Goal: Transaction & Acquisition: Obtain resource

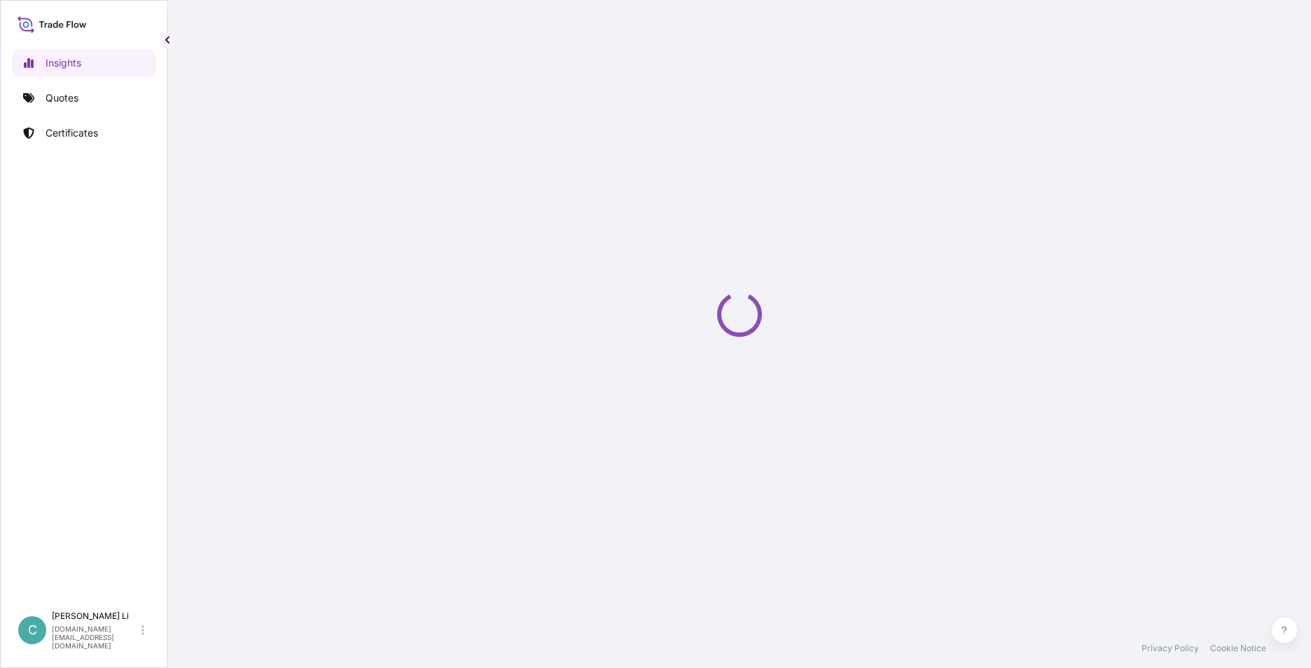
select select "2025"
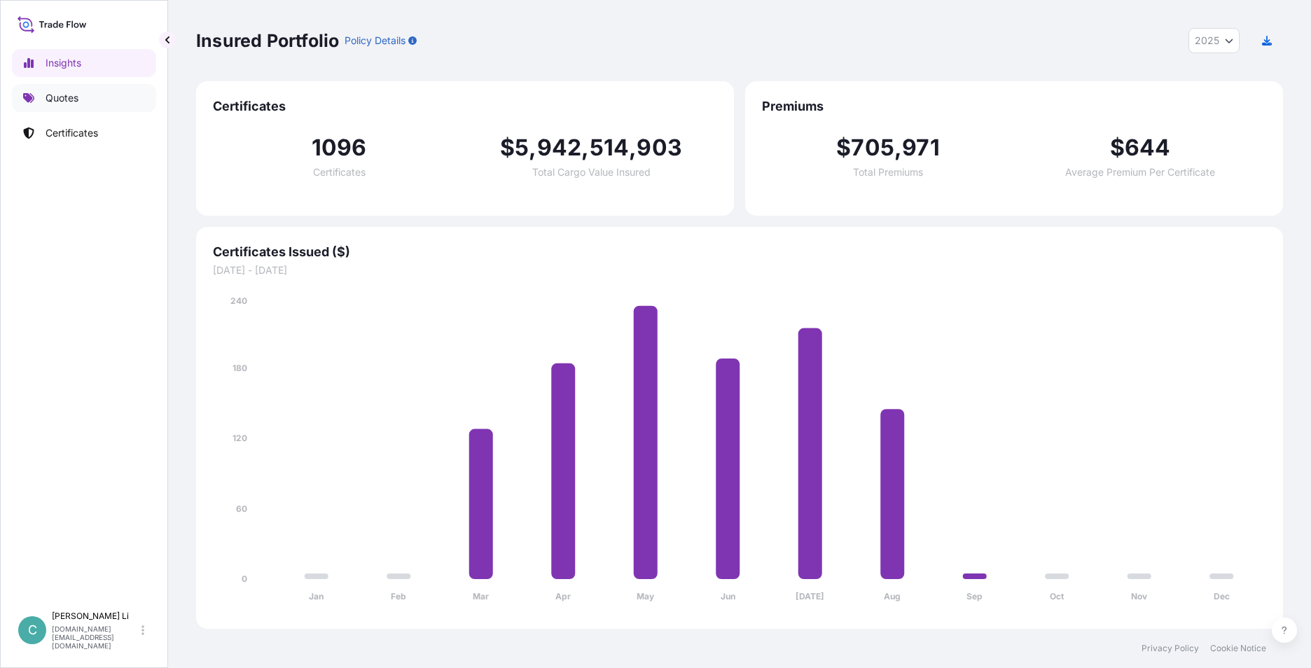
click at [83, 104] on link "Quotes" at bounding box center [84, 98] width 144 height 28
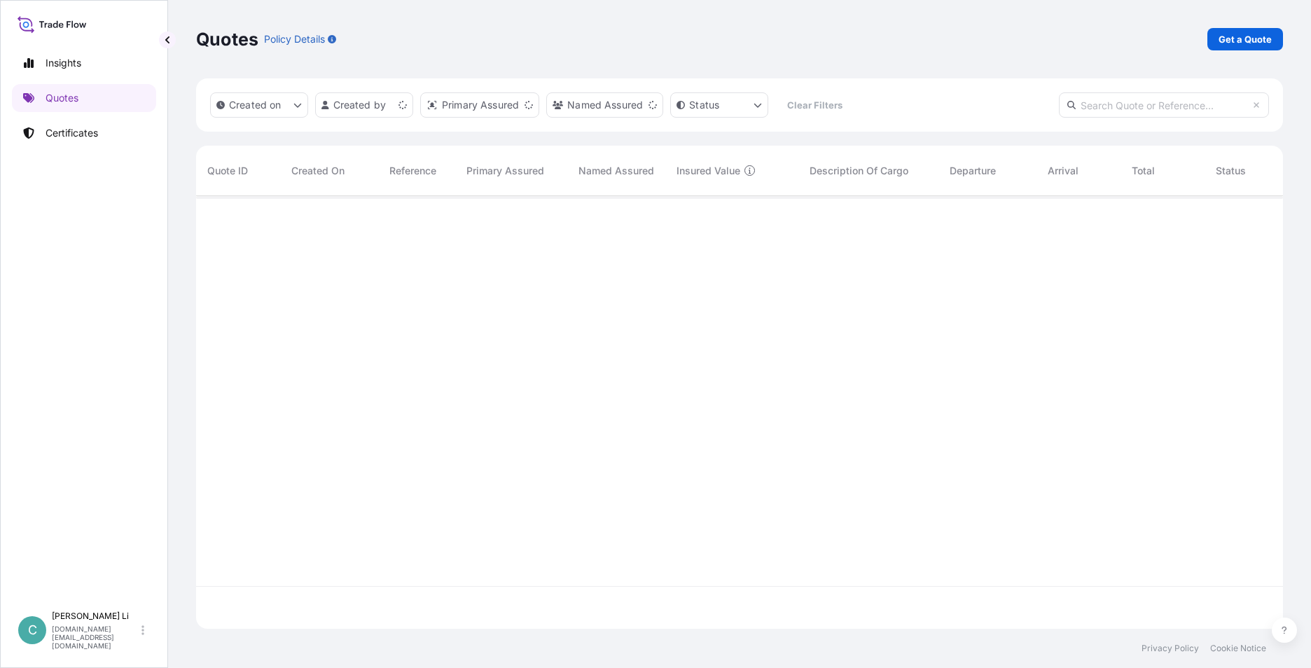
scroll to position [430, 1076]
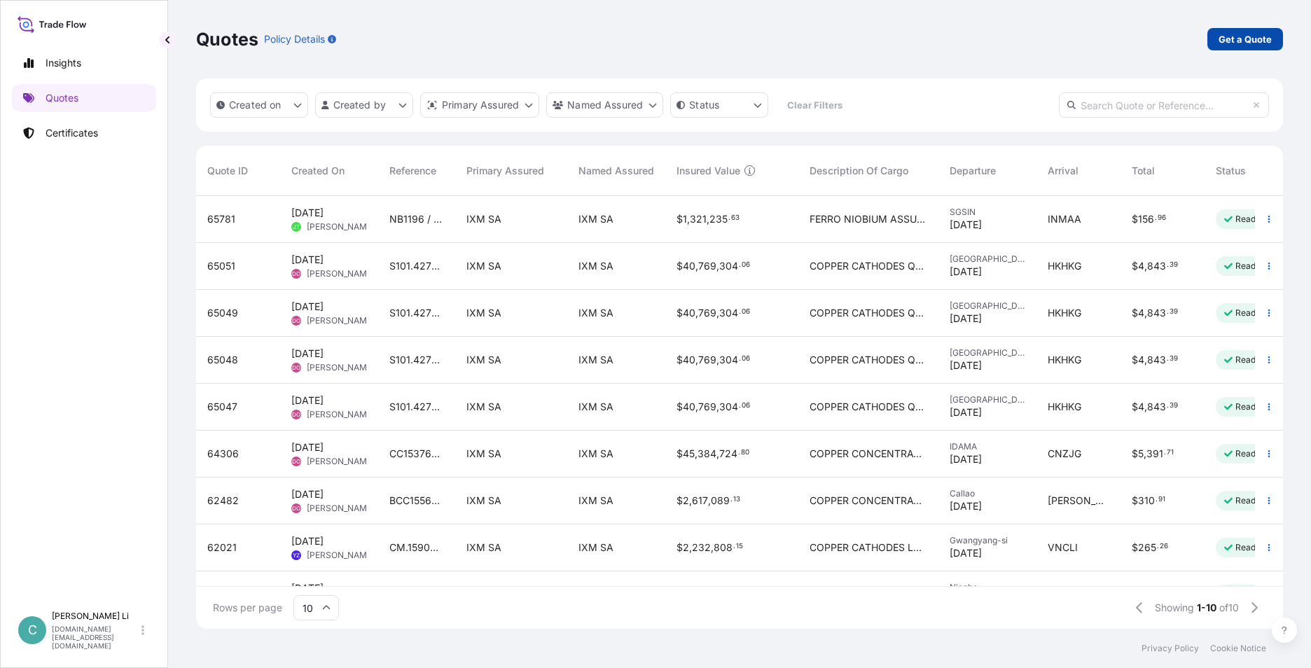
click at [1262, 43] on p "Get a Quote" at bounding box center [1244, 39] width 53 height 14
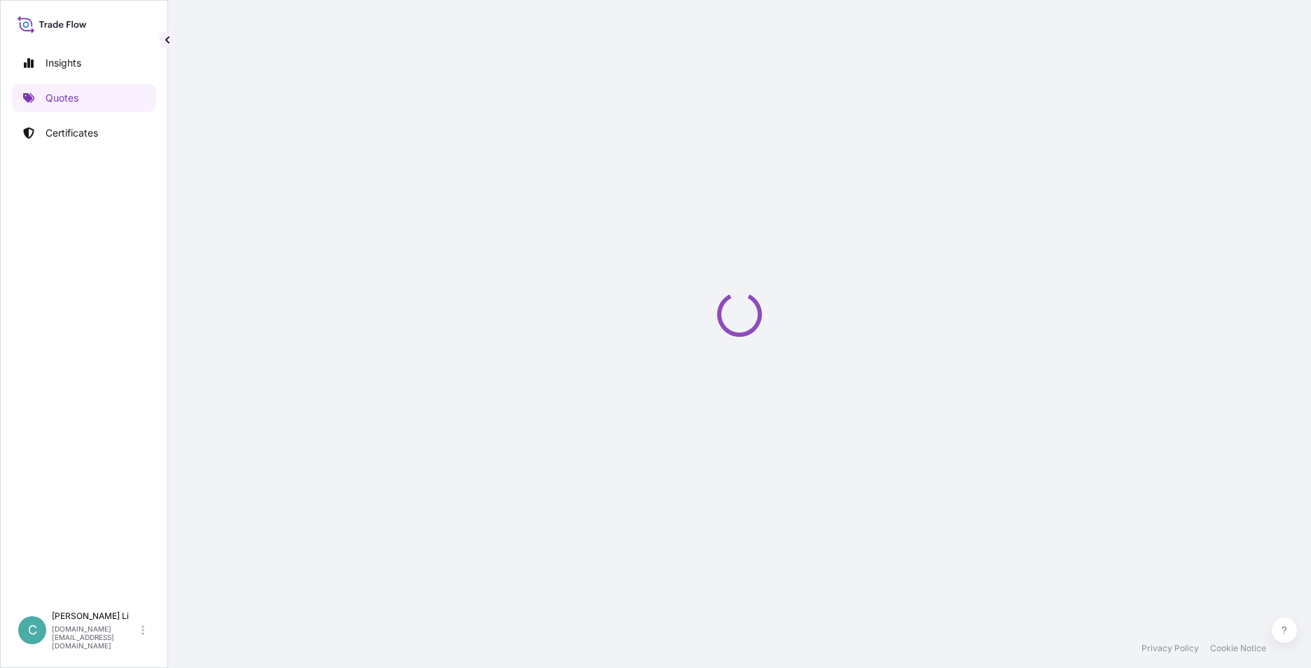
select select "Sea"
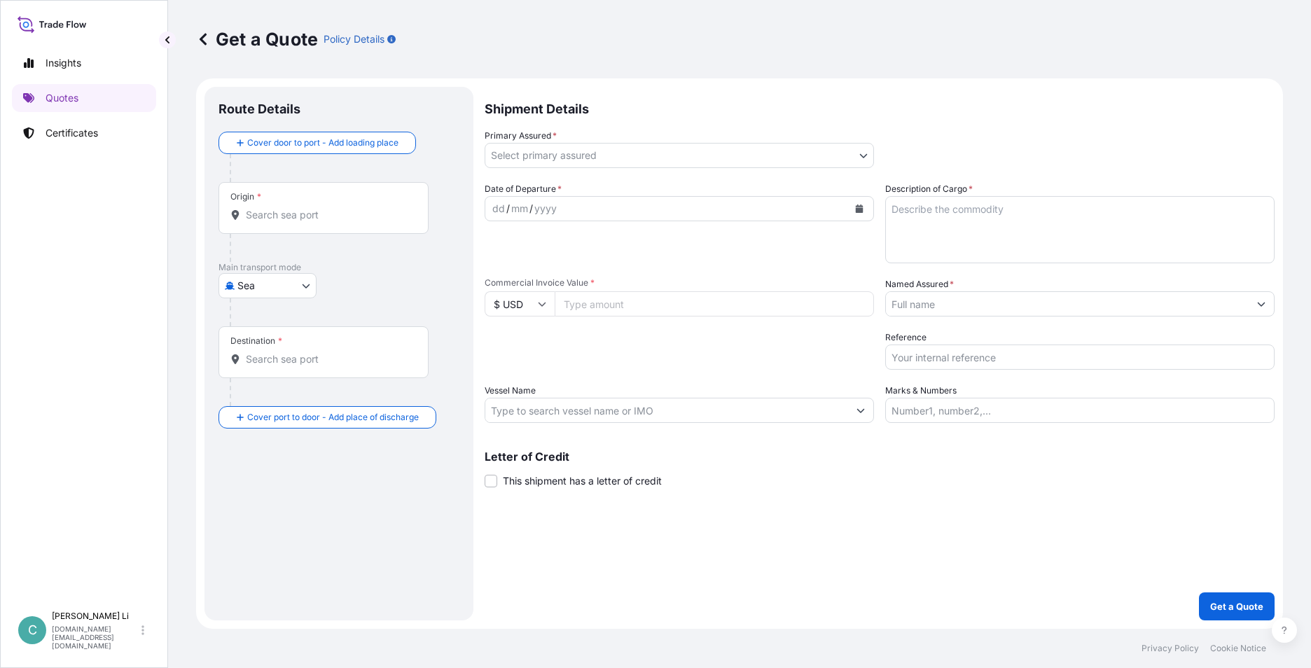
click at [281, 212] on input "Origin *" at bounding box center [328, 215] width 165 height 14
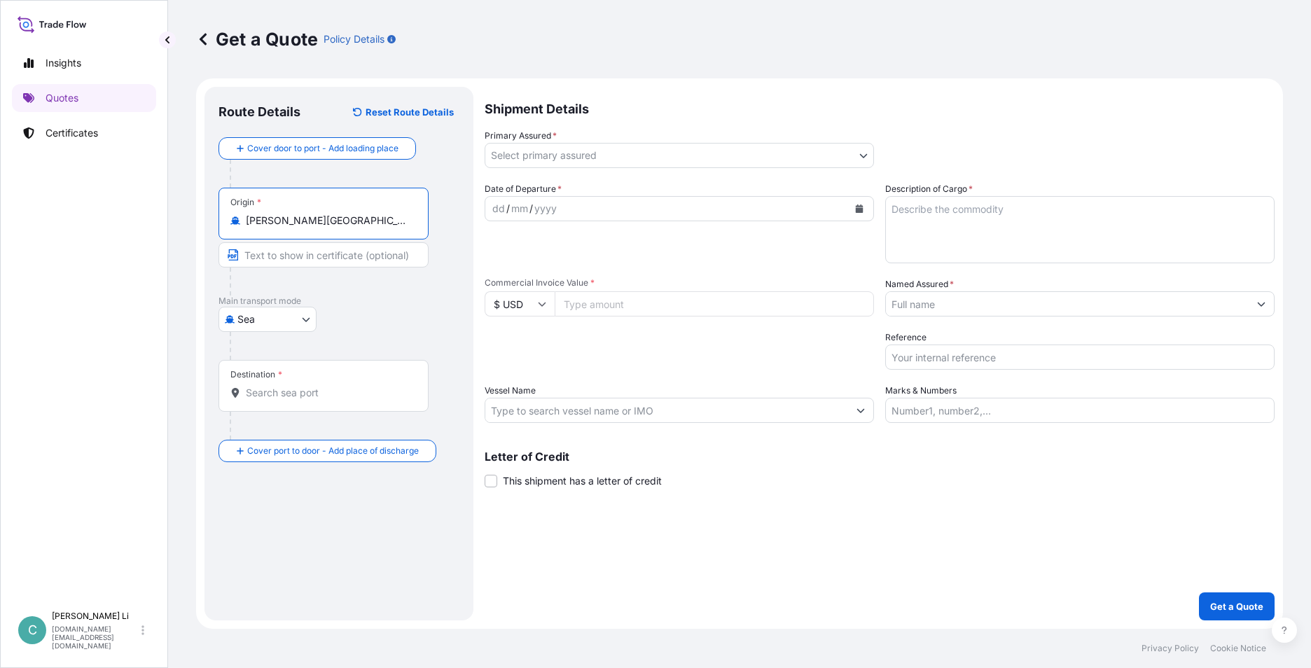
type input "[PERSON_NAME][GEOGRAPHIC_DATA], [GEOGRAPHIC_DATA]"
click at [280, 400] on div "Destination *" at bounding box center [323, 386] width 210 height 52
click at [280, 400] on input "Destination *" at bounding box center [328, 393] width 165 height 14
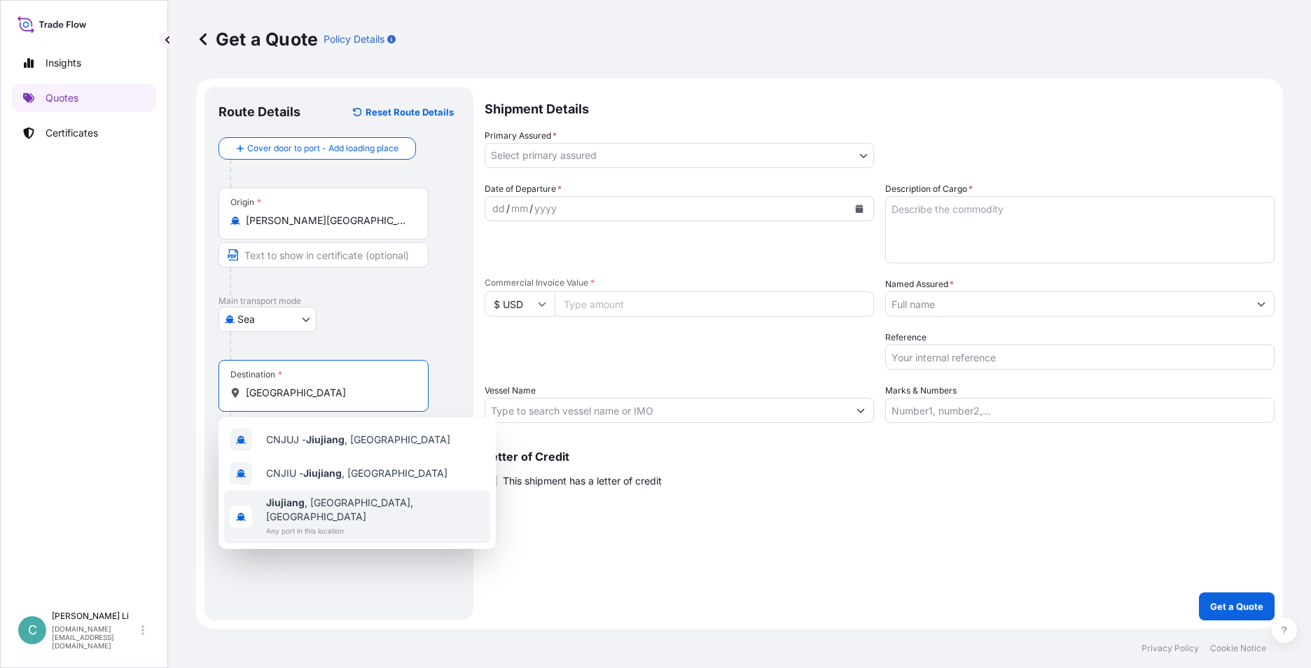
click at [334, 524] on span "Any port in this location" at bounding box center [375, 531] width 218 height 14
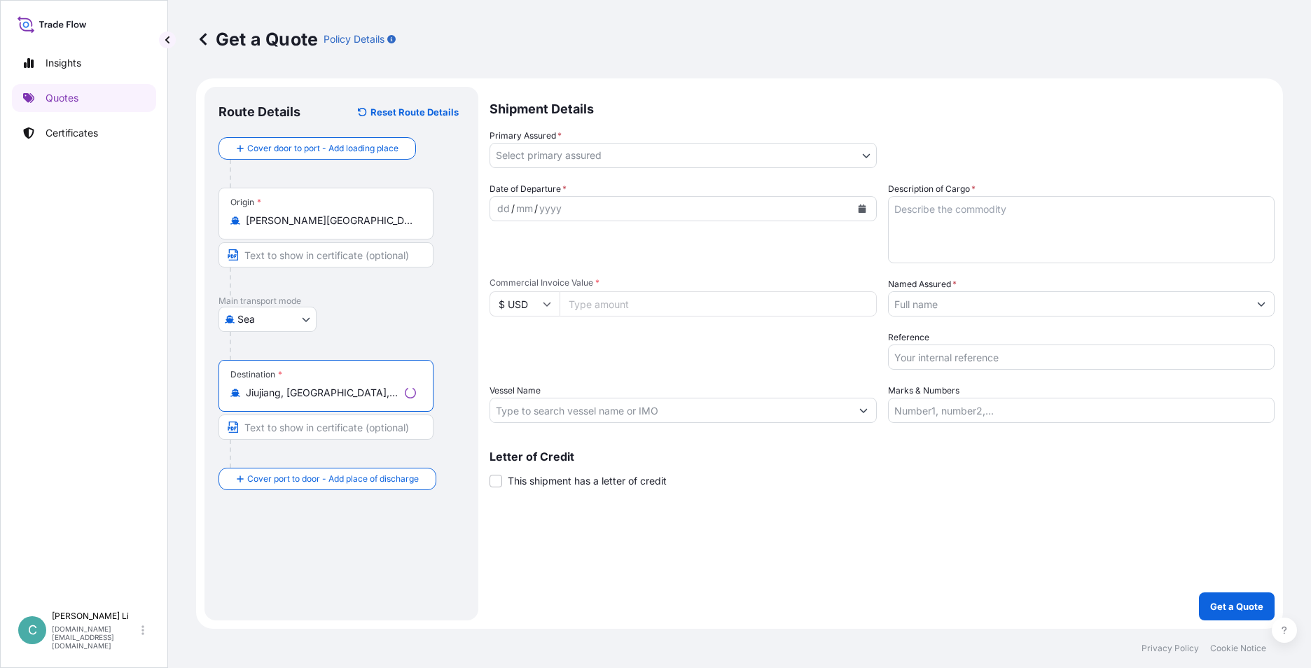
type input "Jiujiang, [GEOGRAPHIC_DATA], [GEOGRAPHIC_DATA]"
click at [604, 168] on div "Shipment Details Primary Assured * Select primary assured IXM SA CMOC Limited I…" at bounding box center [881, 354] width 785 height 534
click at [613, 158] on body "0 options available. 3 options available. Insights Quotes Certificates C [PERSO…" at bounding box center [655, 334] width 1311 height 668
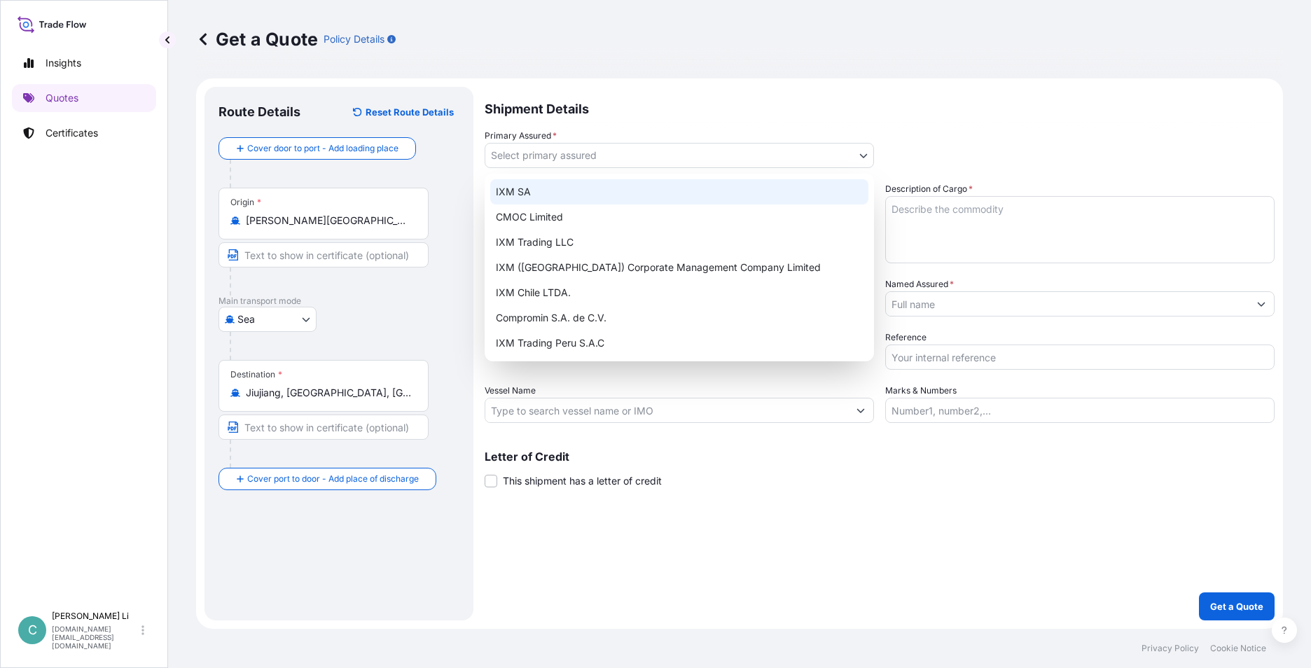
click at [513, 187] on div "IXM SA" at bounding box center [679, 191] width 378 height 25
select select "31846"
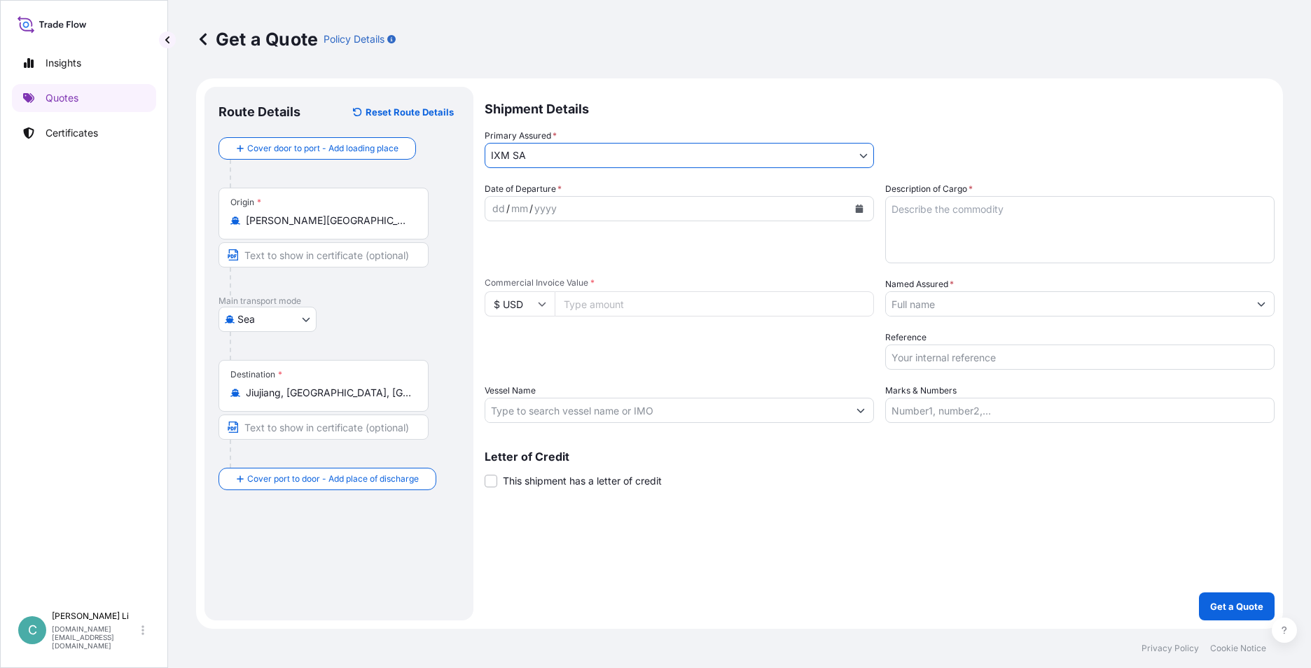
click at [859, 210] on icon "Calendar" at bounding box center [860, 208] width 8 height 8
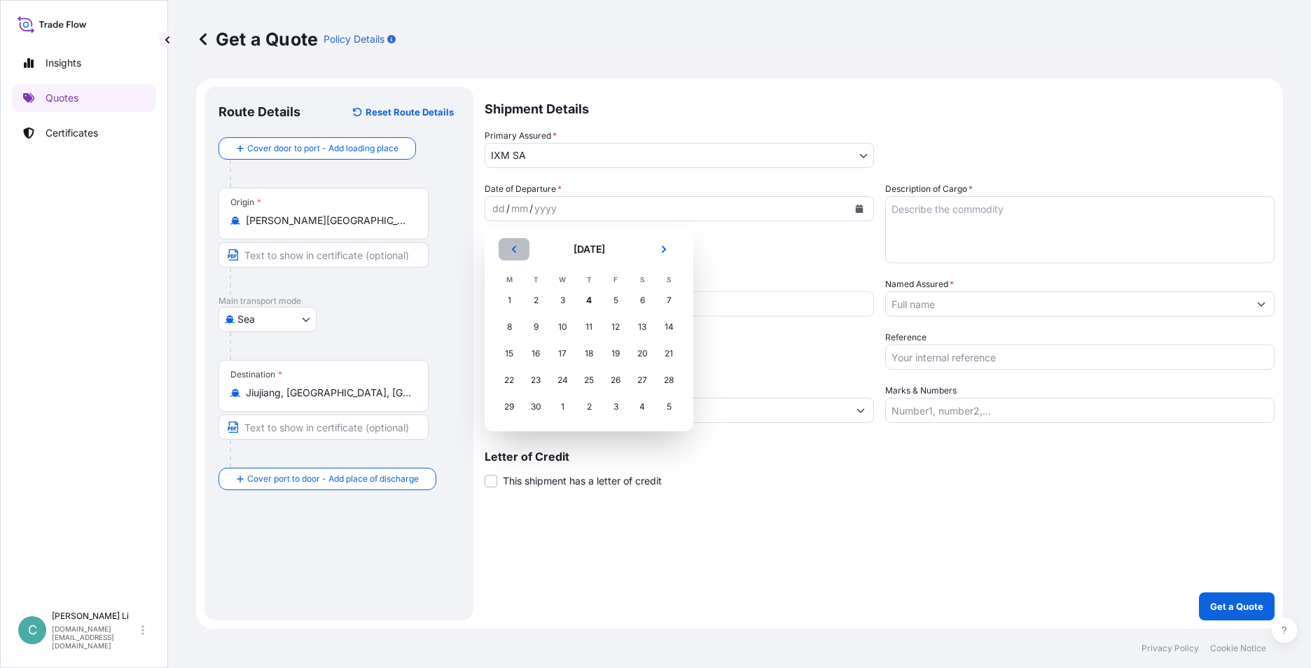
click at [513, 246] on icon "Previous" at bounding box center [514, 249] width 8 height 8
click at [558, 406] on div "27" at bounding box center [562, 406] width 25 height 25
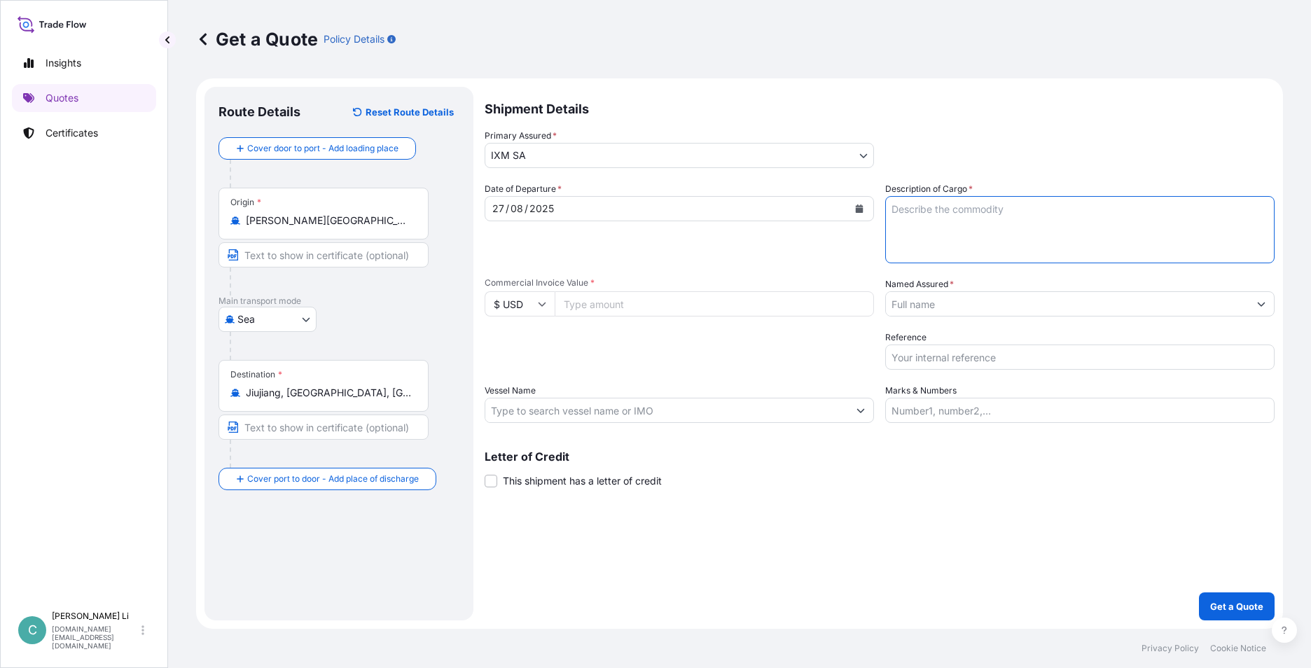
click at [976, 209] on textarea "Description of Cargo *" at bounding box center [1079, 229] width 389 height 67
type textarea "Ferro Niobium"
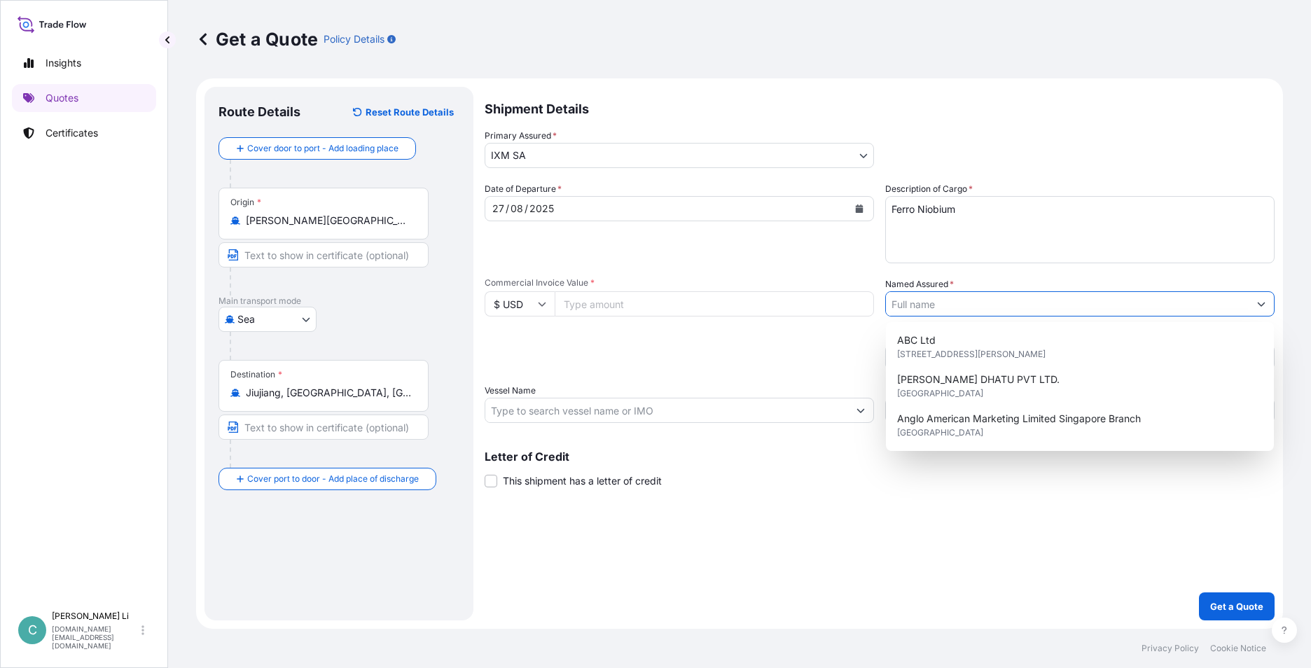
click at [943, 300] on input "Named Assured *" at bounding box center [1067, 303] width 363 height 25
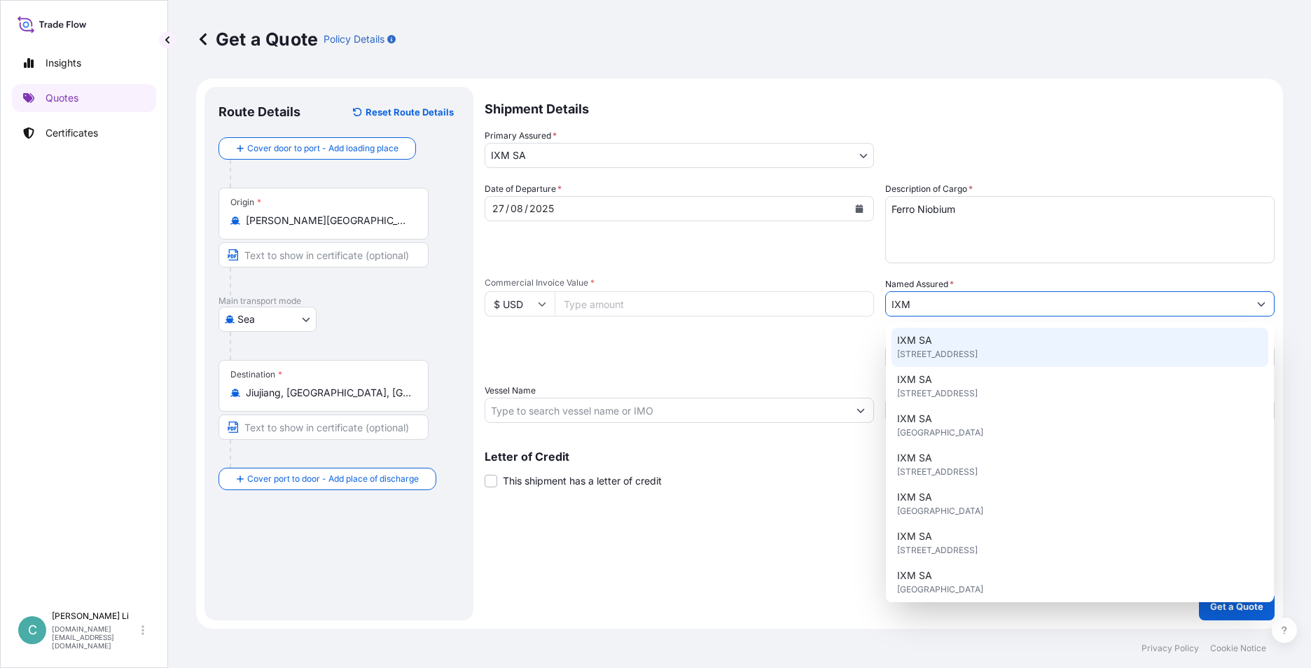
click at [954, 341] on div "IXM SA [STREET_ADDRESS]" at bounding box center [1079, 347] width 377 height 39
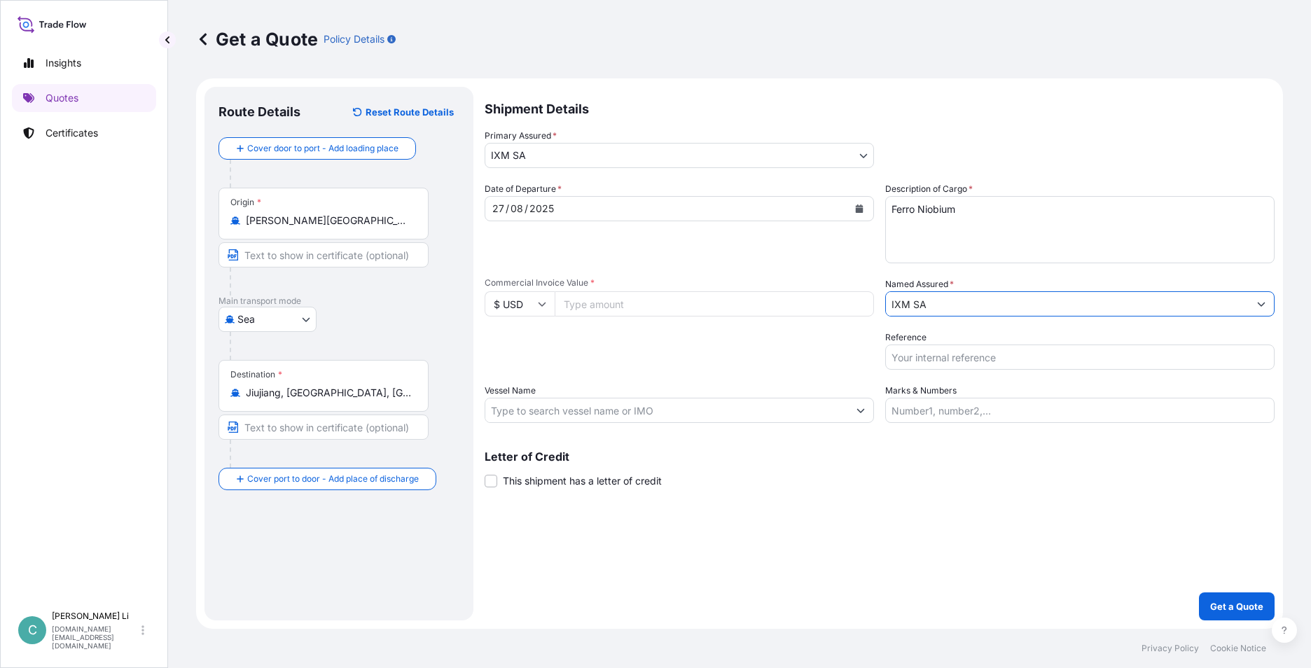
type input "IXM SA"
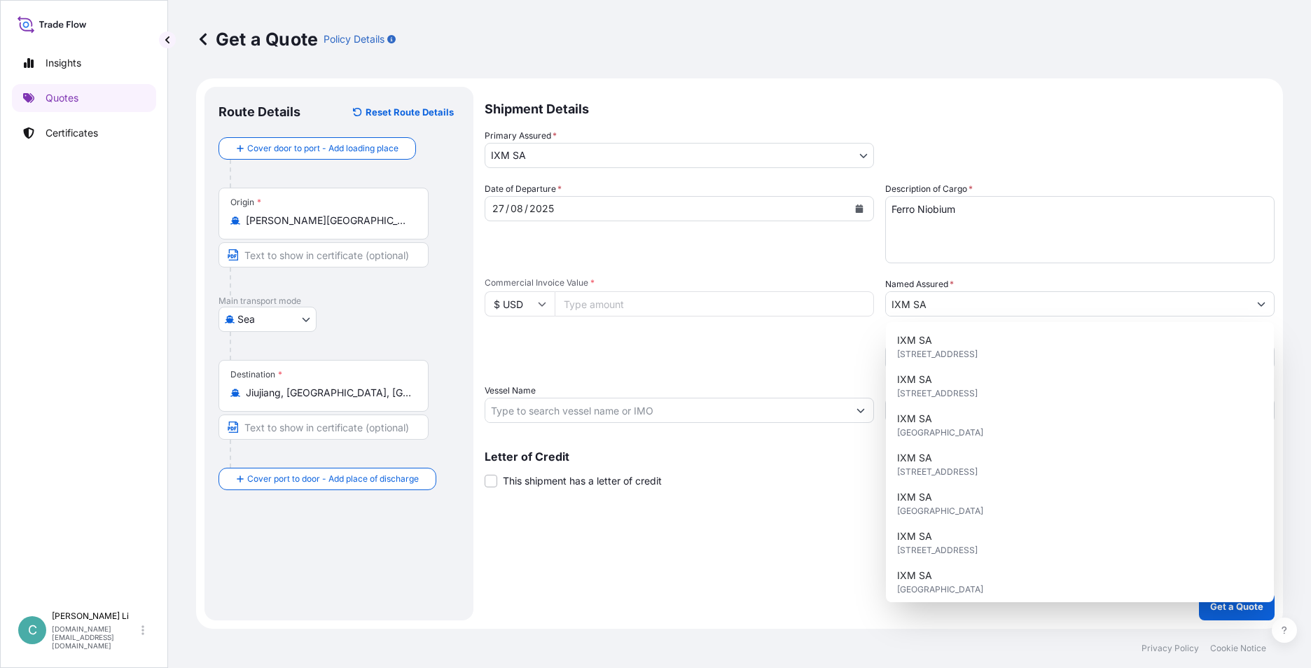
click at [615, 302] on input "Commercial Invoice Value *" at bounding box center [714, 303] width 319 height 25
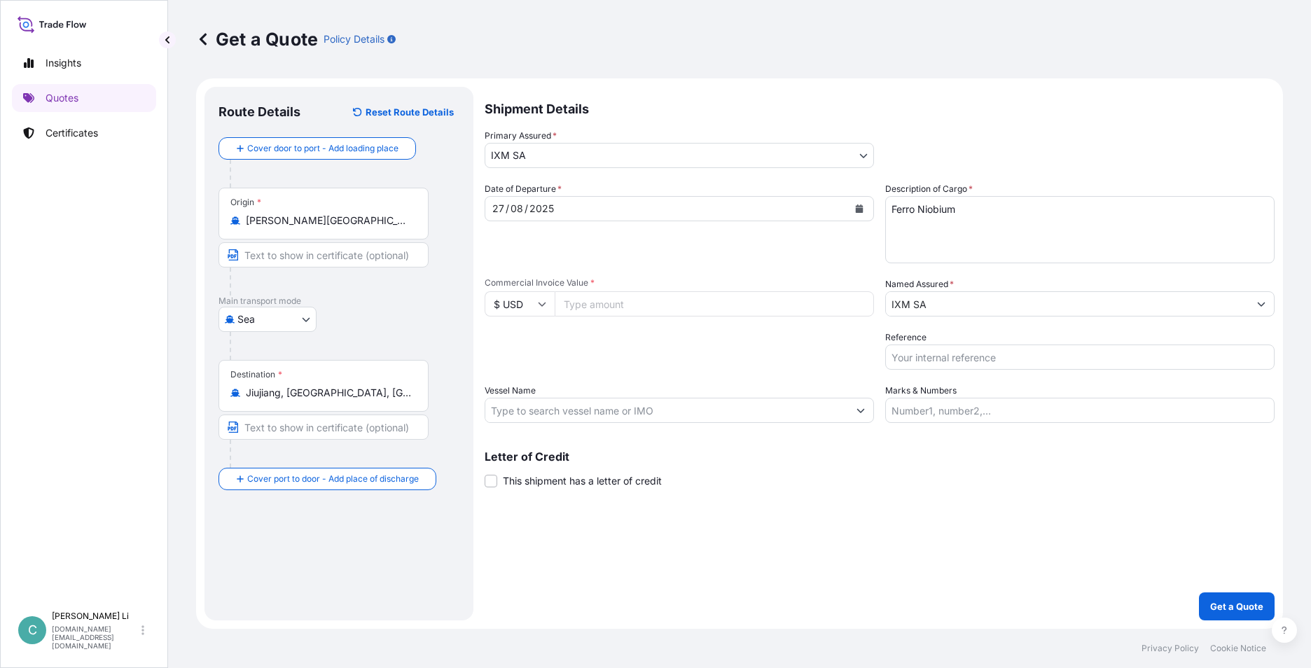
paste input "582705.42"
type input "582705.42"
click at [1242, 603] on p "Get a Quote" at bounding box center [1236, 606] width 53 height 14
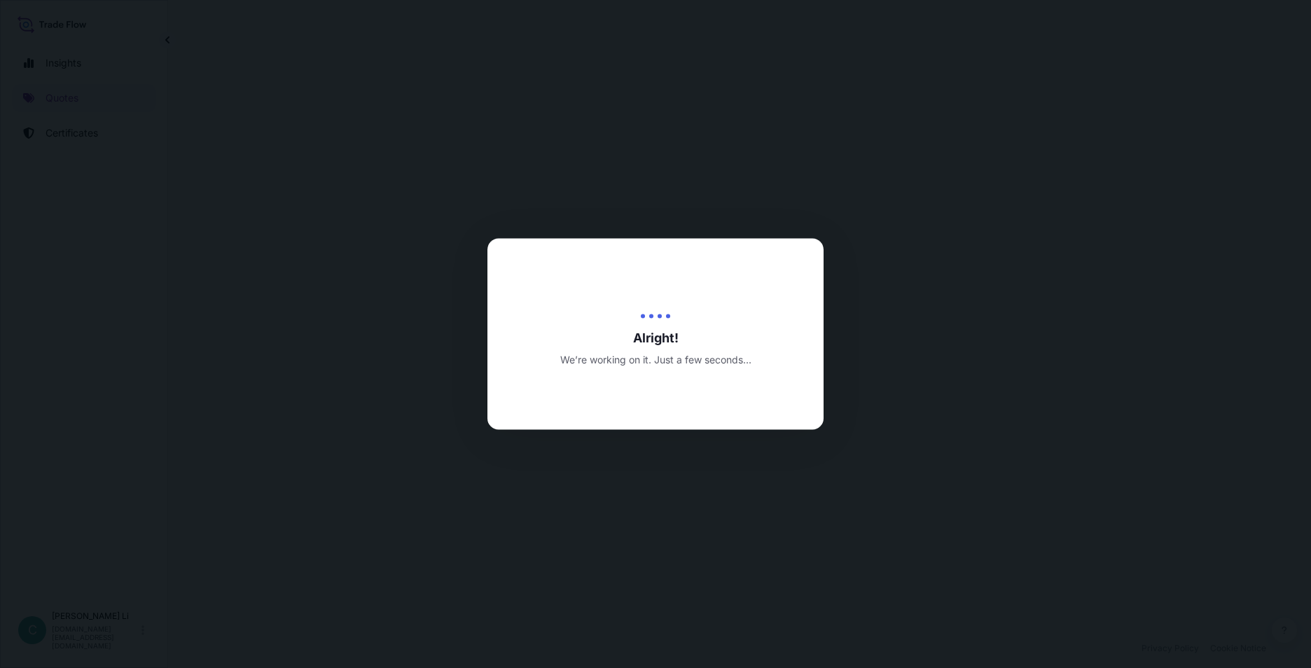
select select "Sea"
select select "31846"
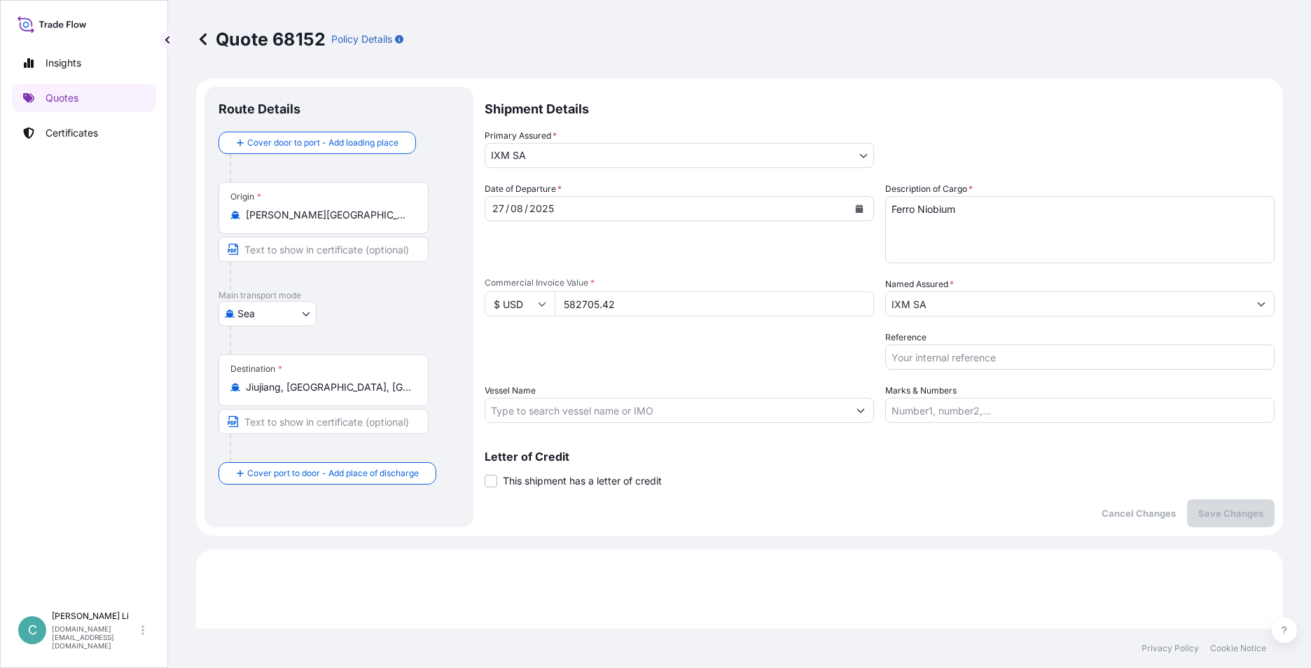
scroll to position [480, 0]
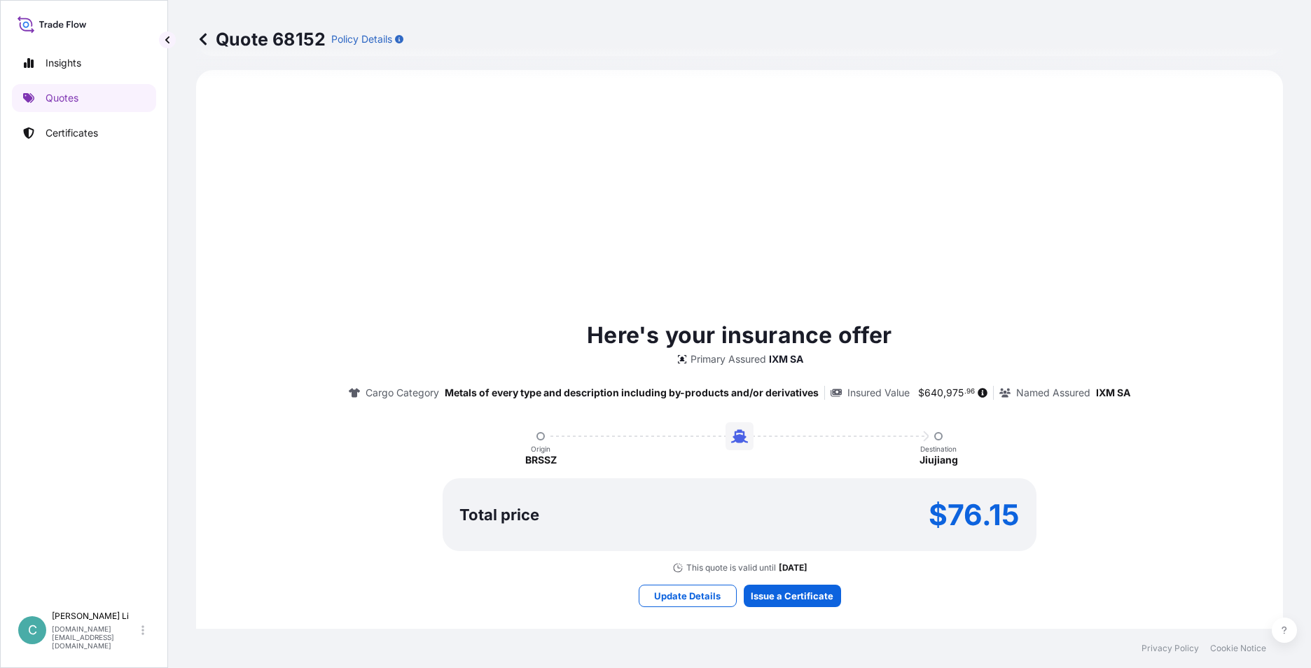
click at [576, 286] on div "Here's your insurance offer Primary Assured IXM SA Cargo Category Metals of eve…" at bounding box center [739, 463] width 1047 height 746
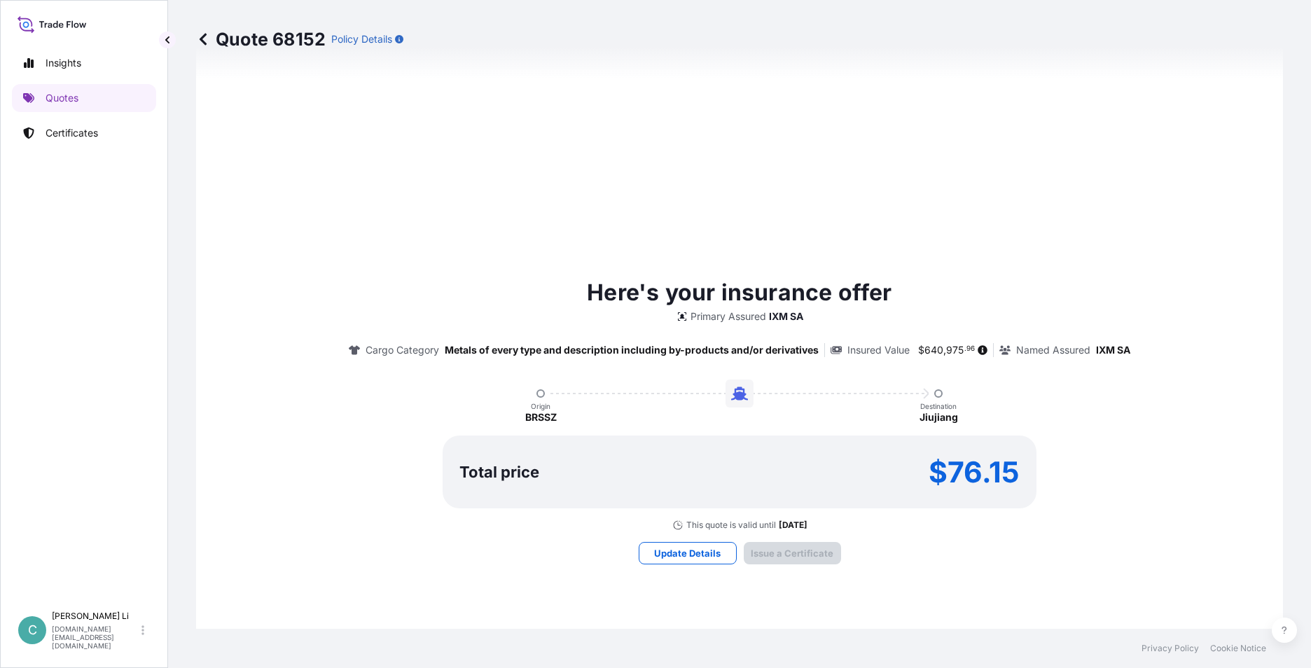
scroll to position [1440, 0]
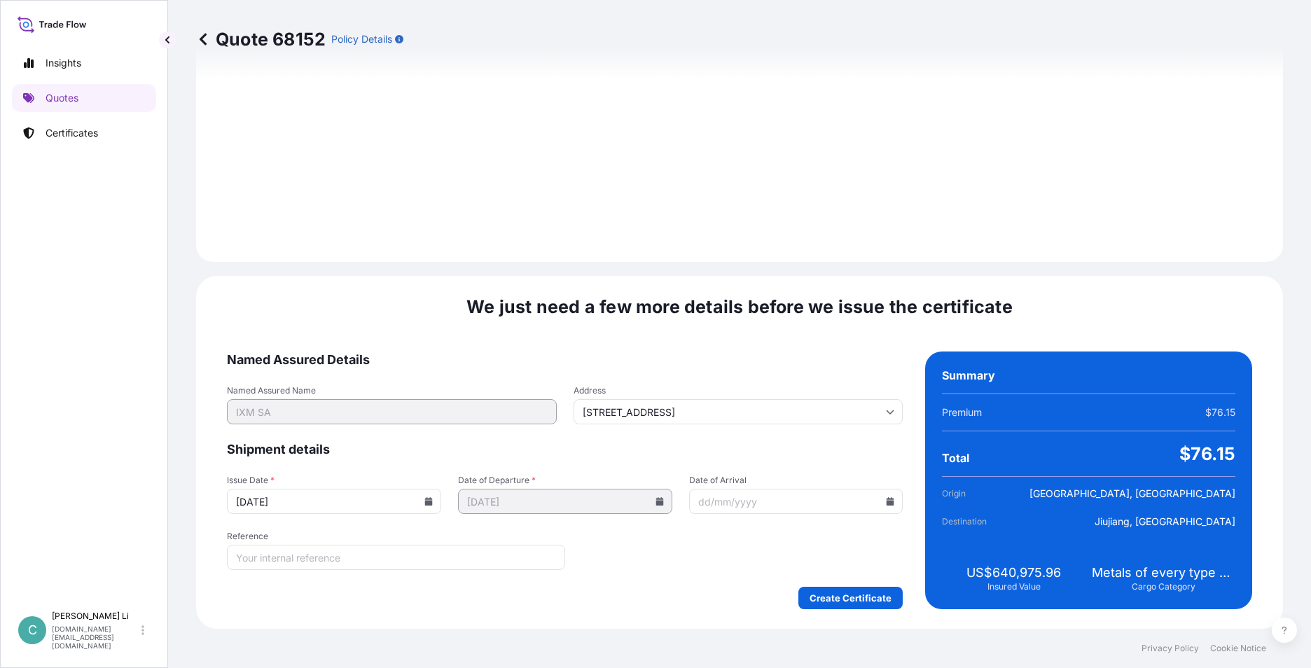
click at [418, 503] on input "[DATE]" at bounding box center [334, 501] width 214 height 25
click at [426, 496] on input "[DATE]" at bounding box center [334, 501] width 214 height 25
click at [429, 506] on input "[DATE]" at bounding box center [334, 501] width 214 height 25
click at [425, 503] on icon at bounding box center [429, 501] width 8 height 8
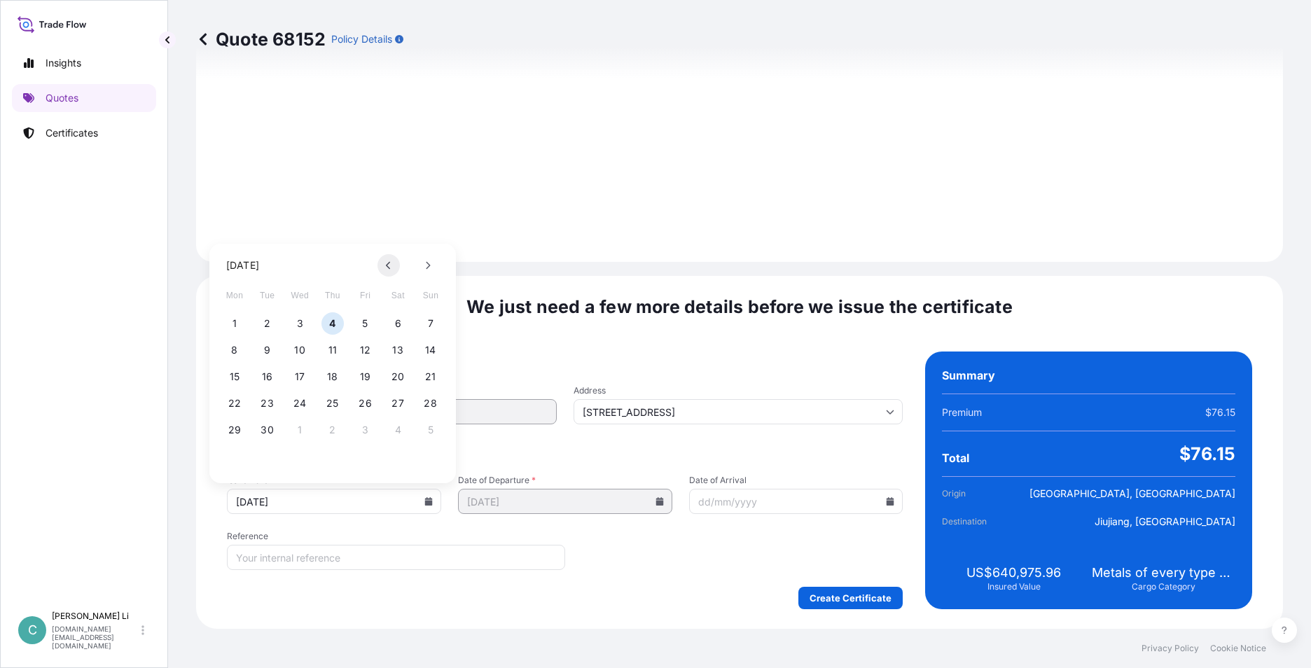
click at [391, 269] on icon at bounding box center [389, 265] width 6 height 8
click at [301, 436] on button "27" at bounding box center [299, 430] width 22 height 22
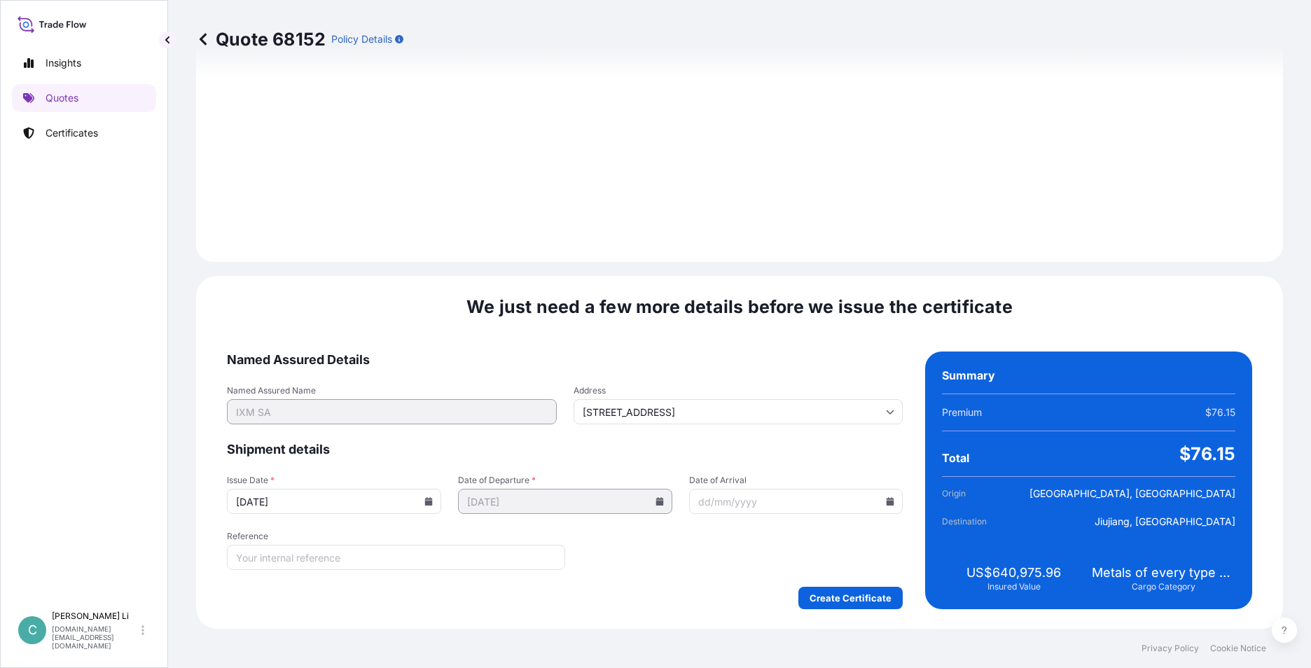
type input "[DATE]"
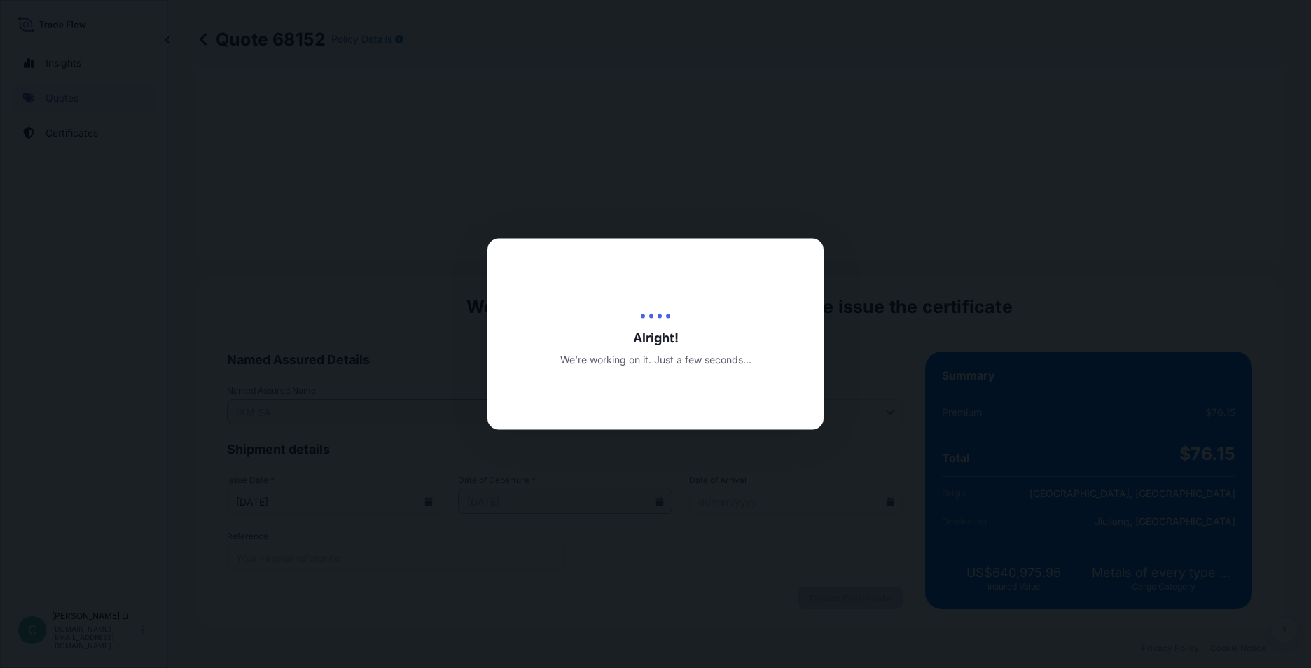
click at [661, 289] on div "Alright! We’re working on it. Just a few seconds..." at bounding box center [655, 334] width 336 height 191
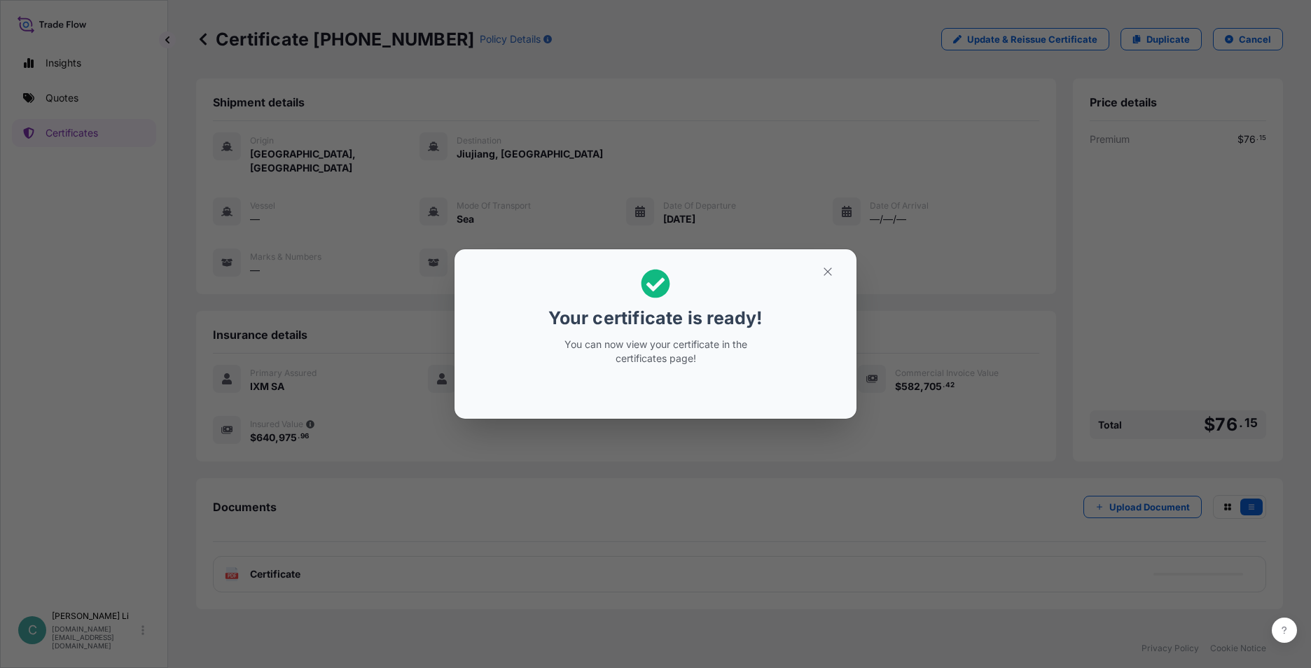
click at [660, 385] on div at bounding box center [655, 391] width 379 height 34
click at [711, 349] on p "You can now view your certificate in the certificates page!" at bounding box center [656, 351] width 216 height 28
click at [825, 265] on button "button" at bounding box center [827, 271] width 35 height 22
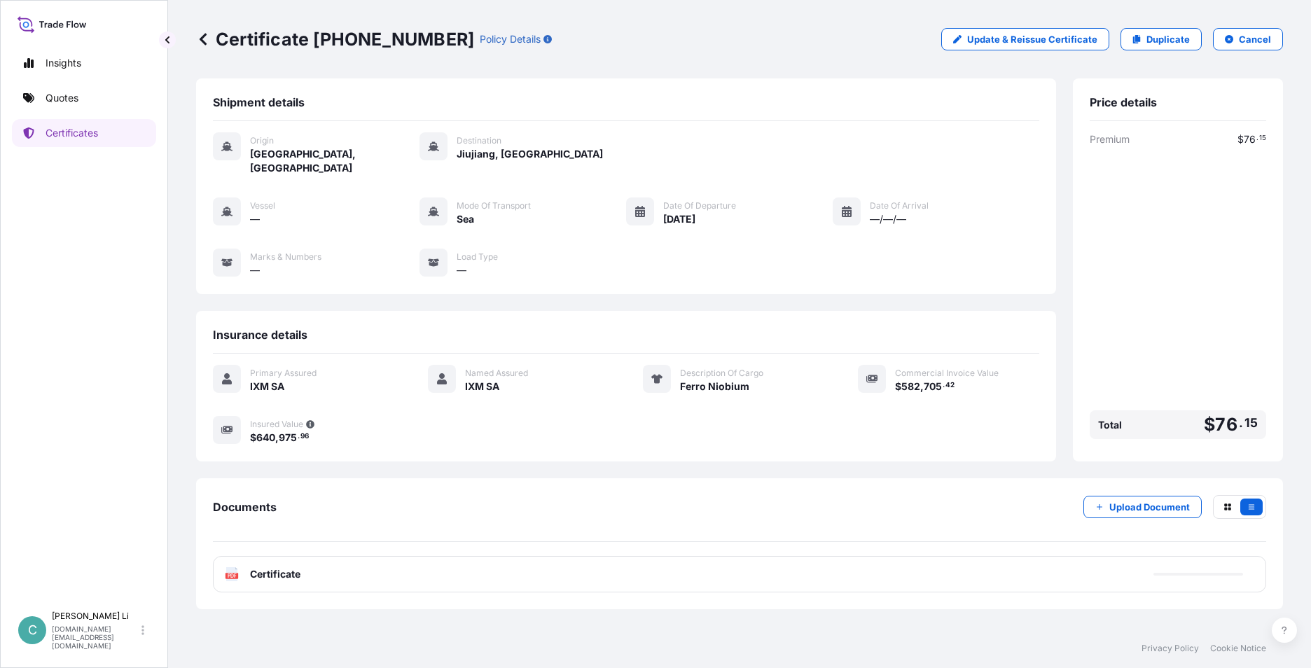
click at [321, 563] on div "PDF Certificate" at bounding box center [739, 574] width 1053 height 36
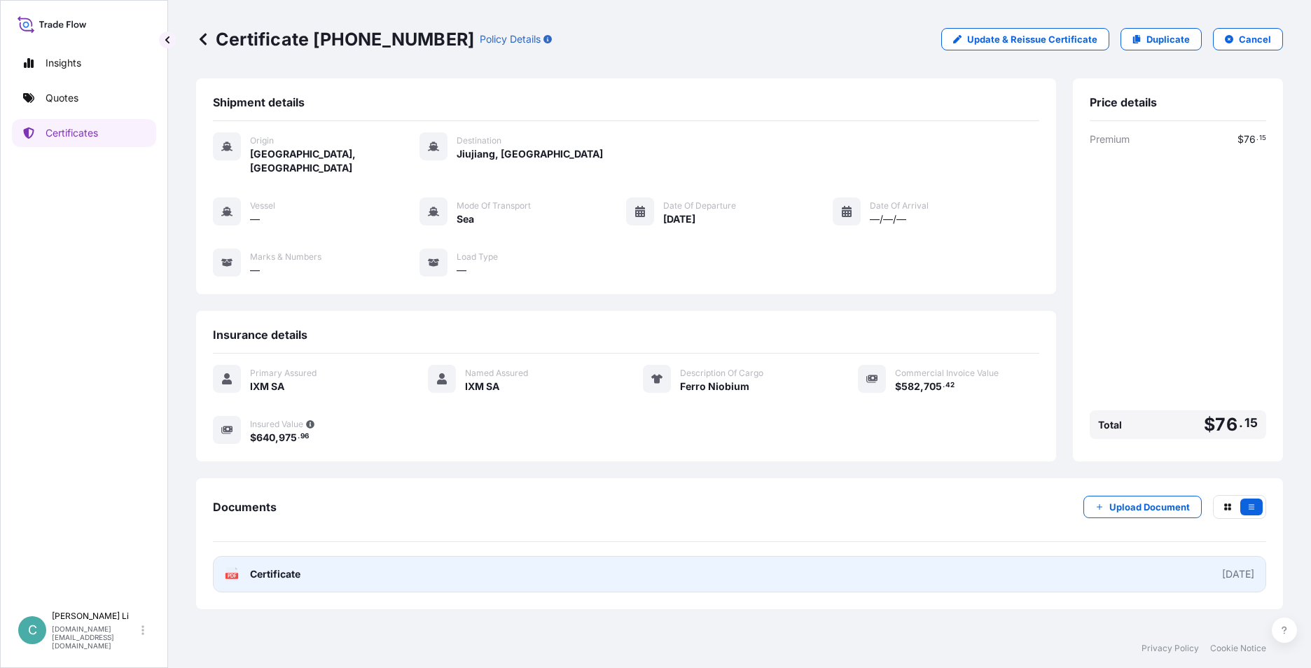
click at [277, 567] on span "Certificate" at bounding box center [275, 574] width 50 height 14
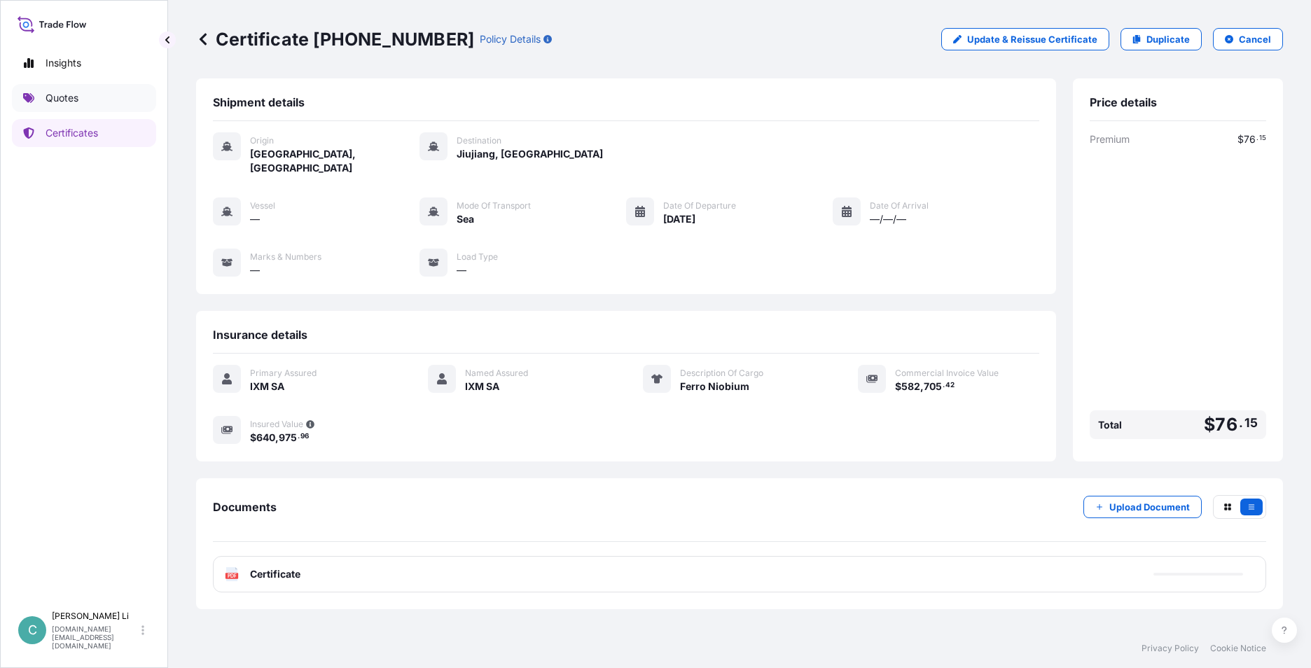
click at [105, 96] on link "Quotes" at bounding box center [84, 98] width 144 height 28
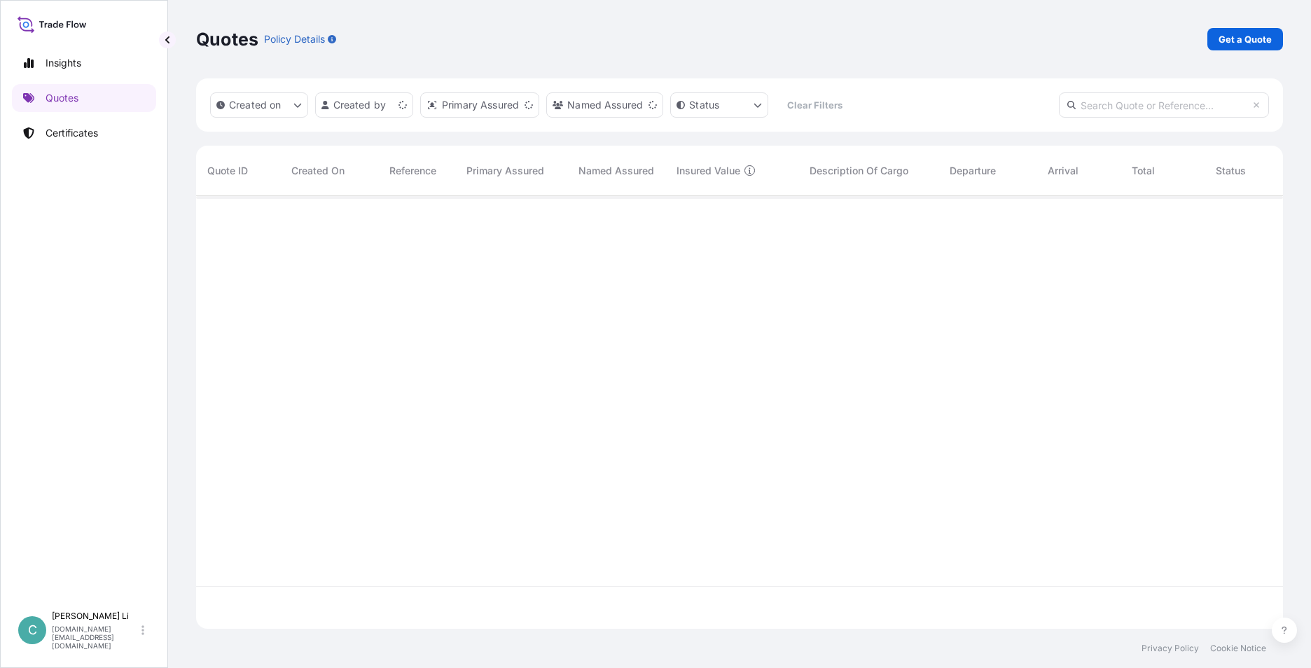
scroll to position [430, 1076]
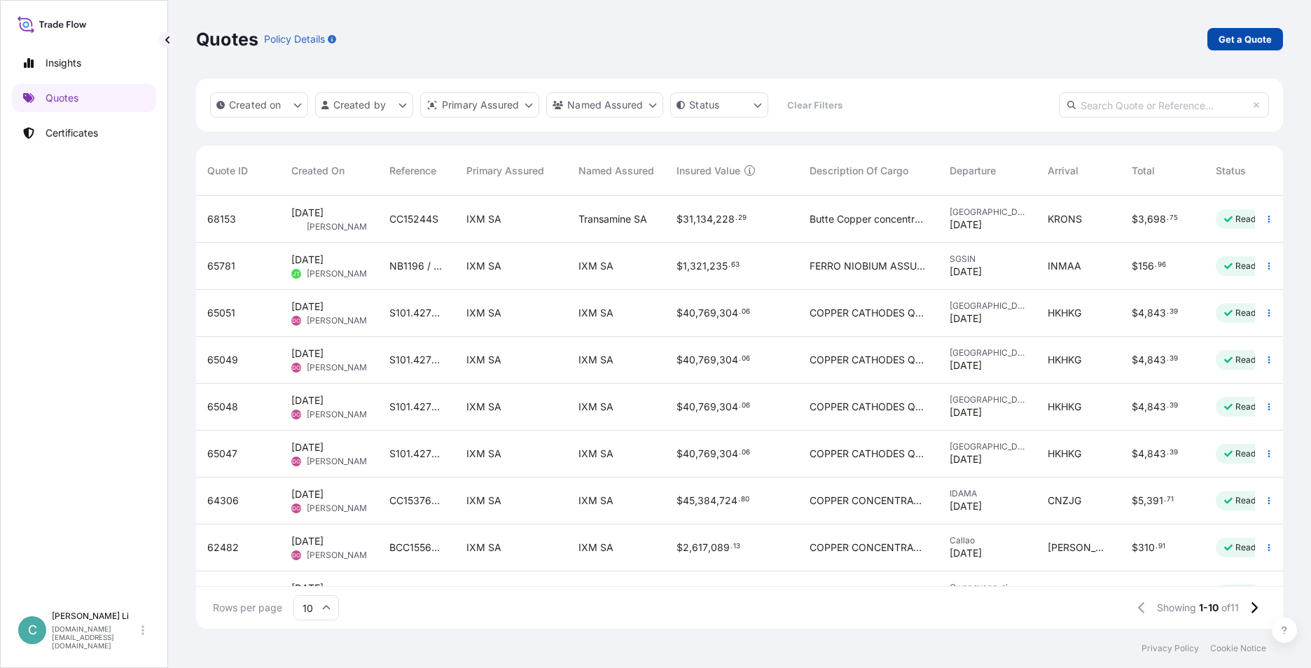
click at [1229, 32] on p "Get a Quote" at bounding box center [1244, 39] width 53 height 14
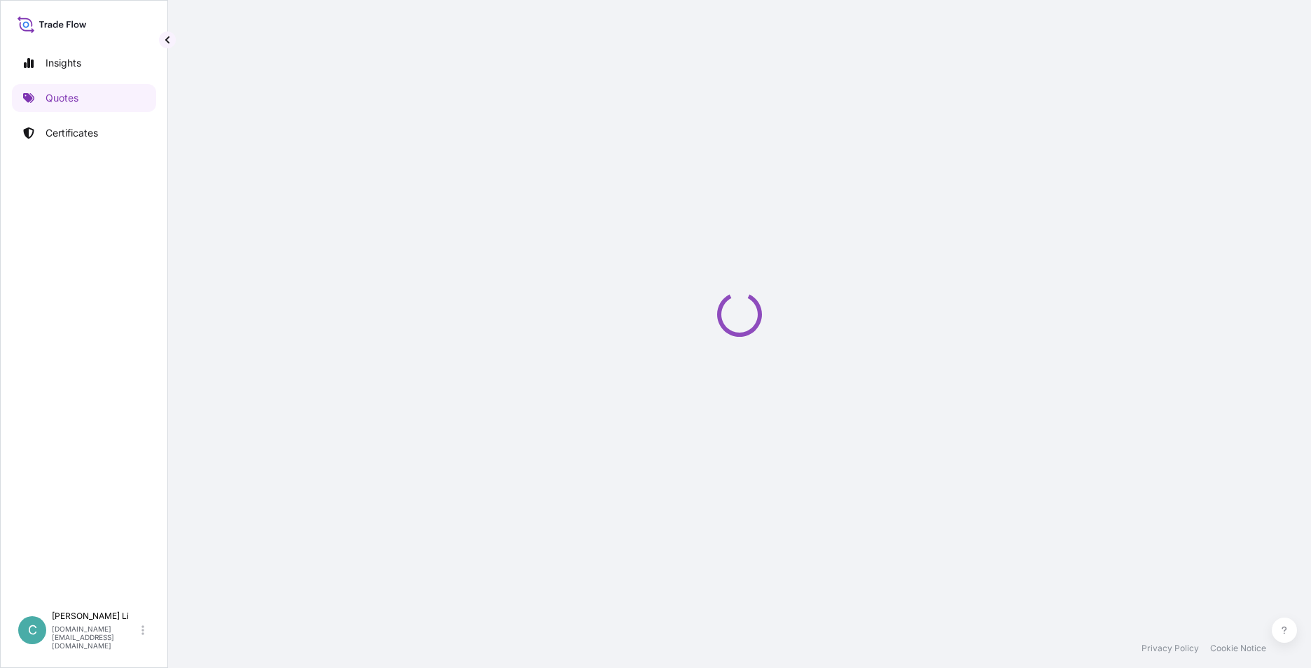
select select "Sea"
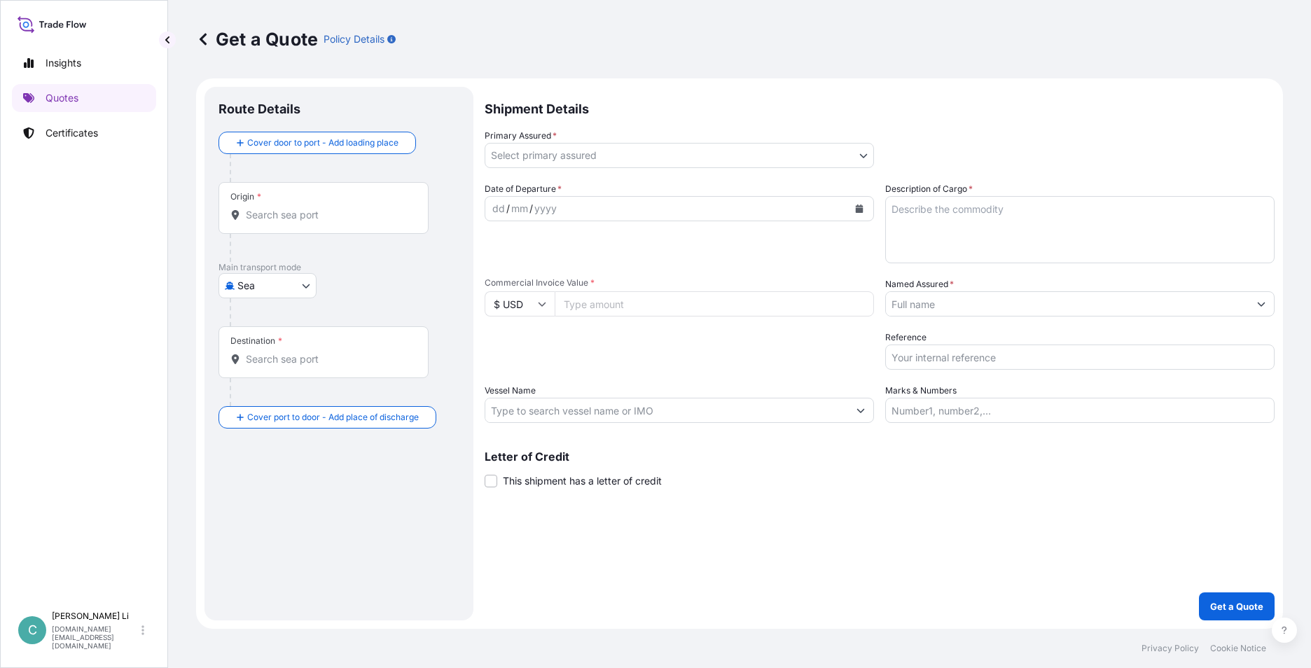
click at [354, 213] on input "Origin *" at bounding box center [328, 215] width 165 height 14
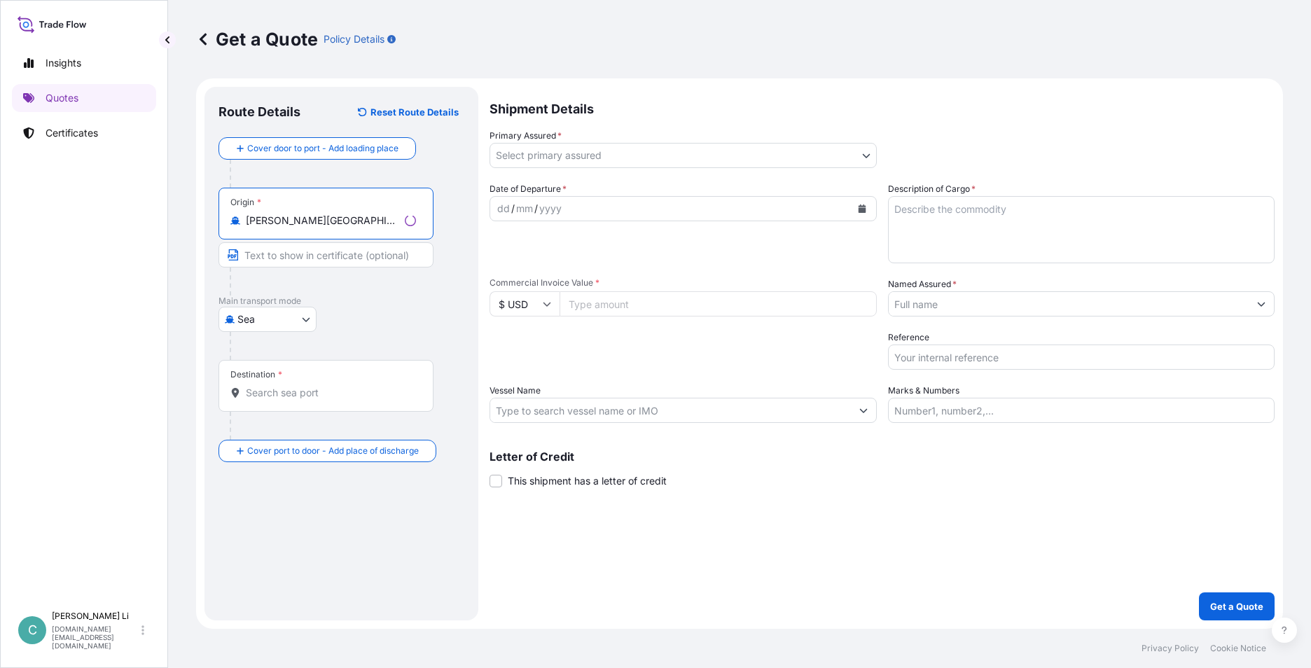
type input "[PERSON_NAME][GEOGRAPHIC_DATA], [GEOGRAPHIC_DATA]"
drag, startPoint x: 299, startPoint y: 384, endPoint x: 296, endPoint y: 394, distance: 10.9
click at [299, 384] on div "Destination *" at bounding box center [323, 386] width 210 height 52
click at [299, 386] on input "Destination *" at bounding box center [328, 393] width 165 height 14
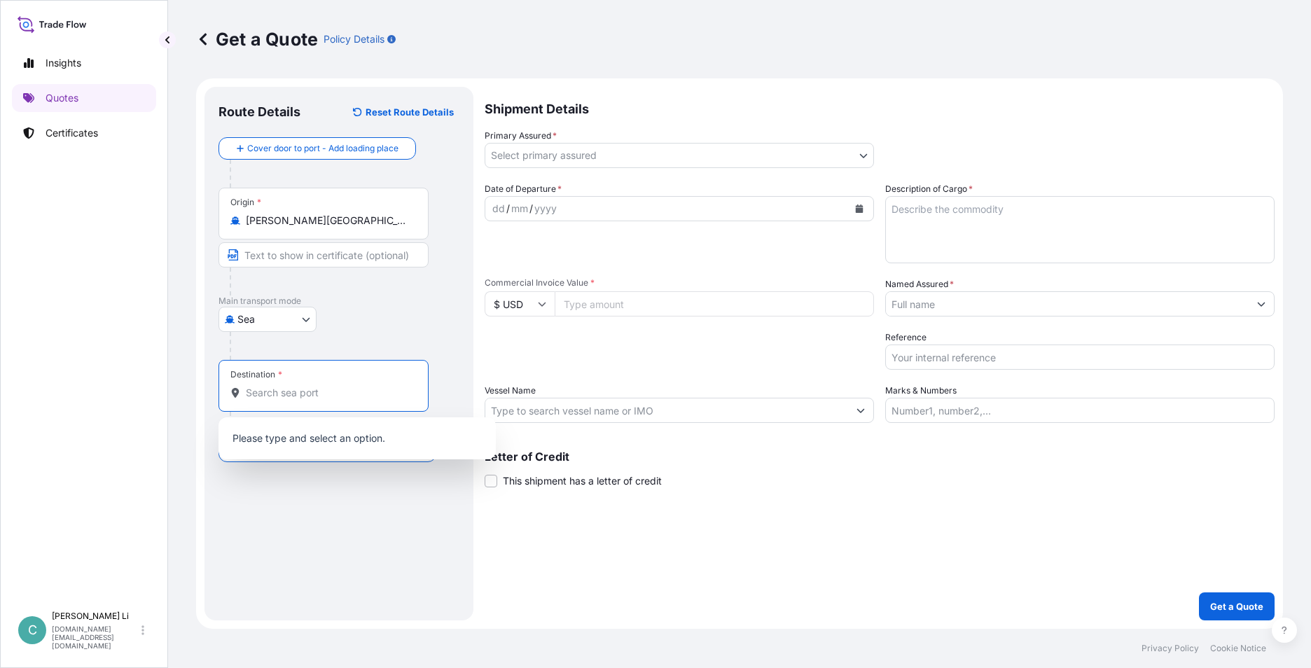
click at [296, 394] on input "Destination *" at bounding box center [328, 393] width 165 height 14
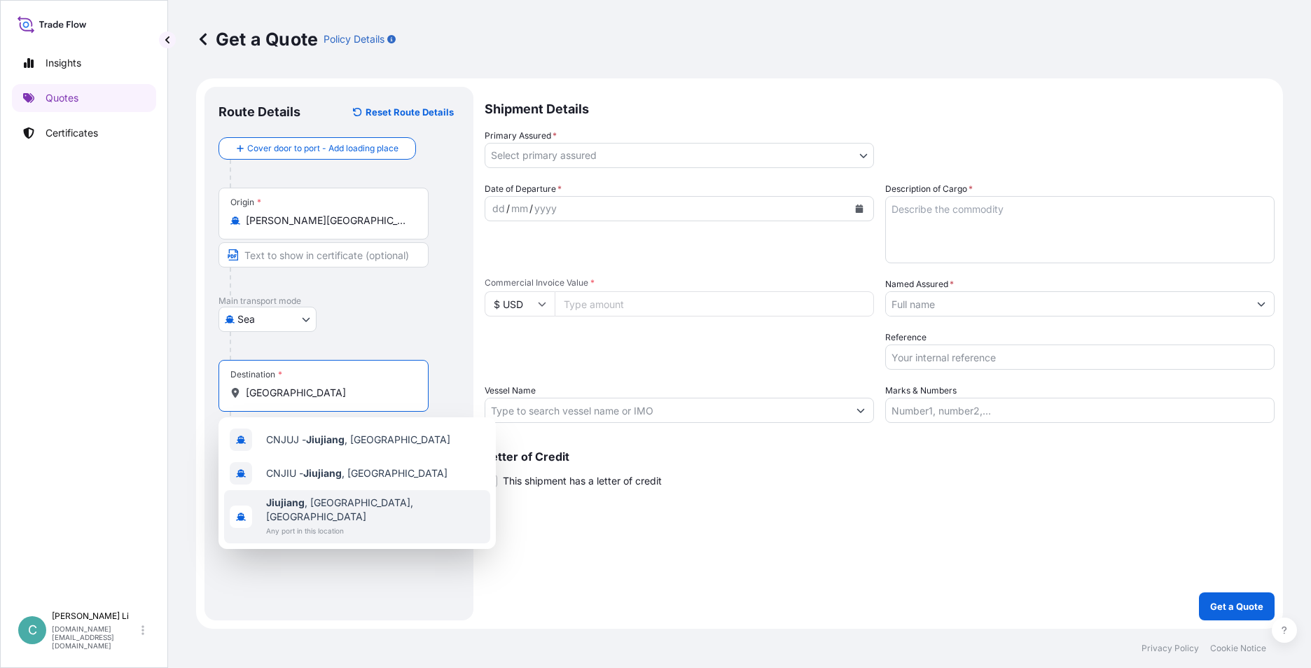
click at [307, 508] on span "Jiujiang , [GEOGRAPHIC_DATA], [GEOGRAPHIC_DATA]" at bounding box center [375, 510] width 218 height 28
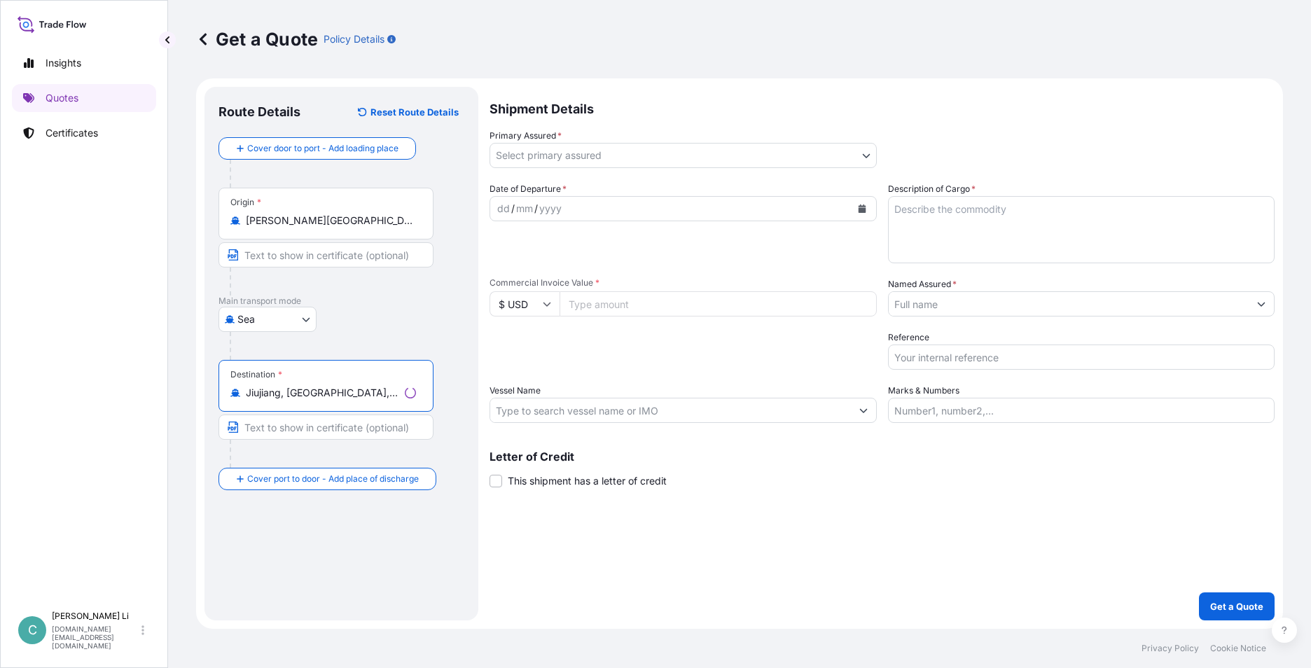
type input "Jiujiang, [GEOGRAPHIC_DATA], [GEOGRAPHIC_DATA]"
click at [548, 155] on body "0 options available. 3 options available. Insights Quotes Certificates C [PERSO…" at bounding box center [655, 334] width 1311 height 668
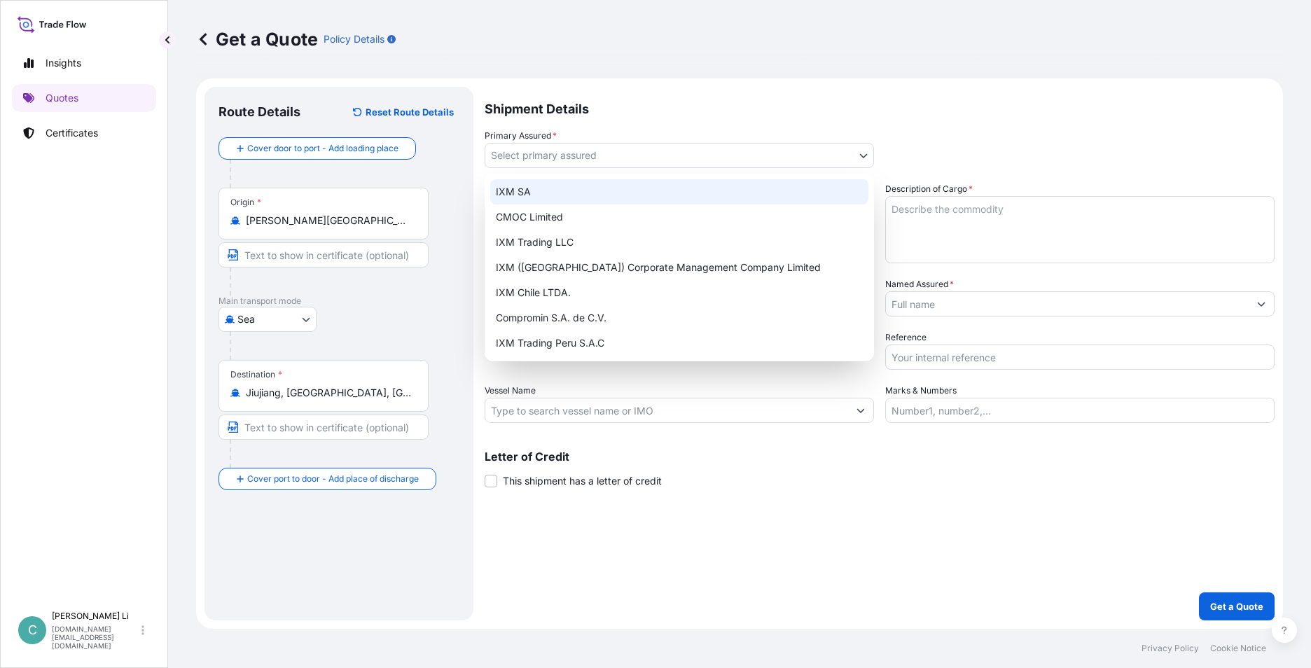
click at [526, 190] on div "IXM SA" at bounding box center [679, 191] width 378 height 25
select select "31846"
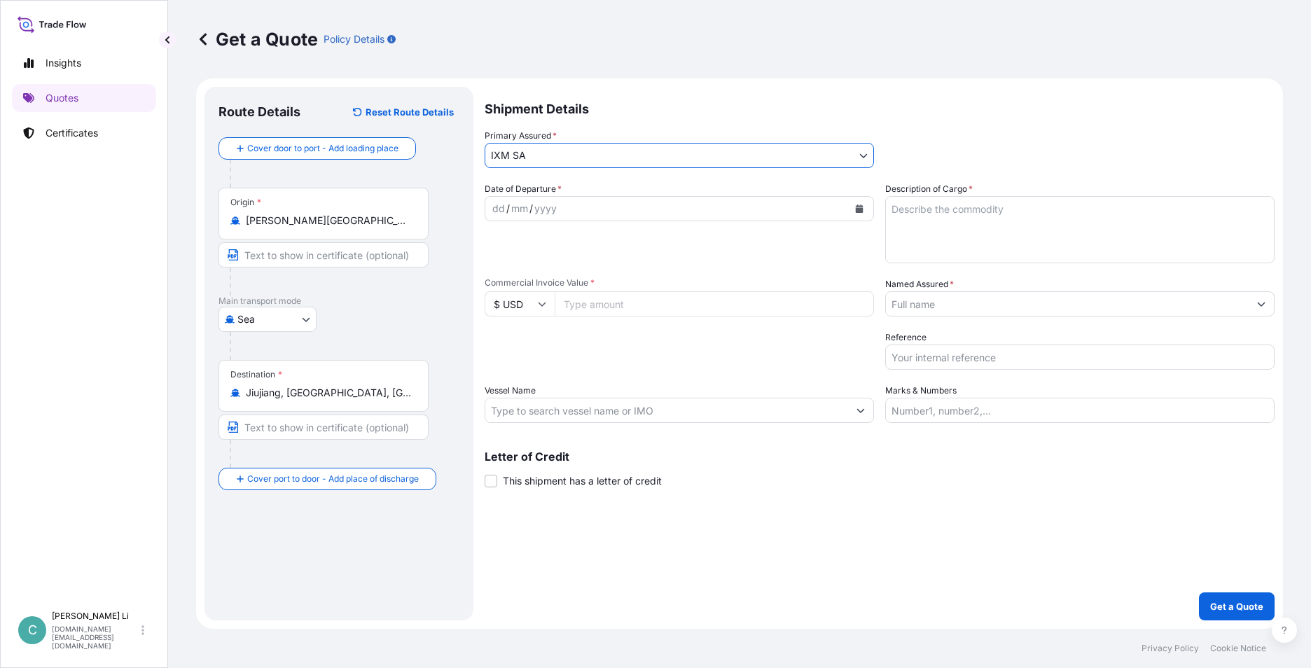
click at [956, 302] on input "Named Assured *" at bounding box center [1067, 303] width 363 height 25
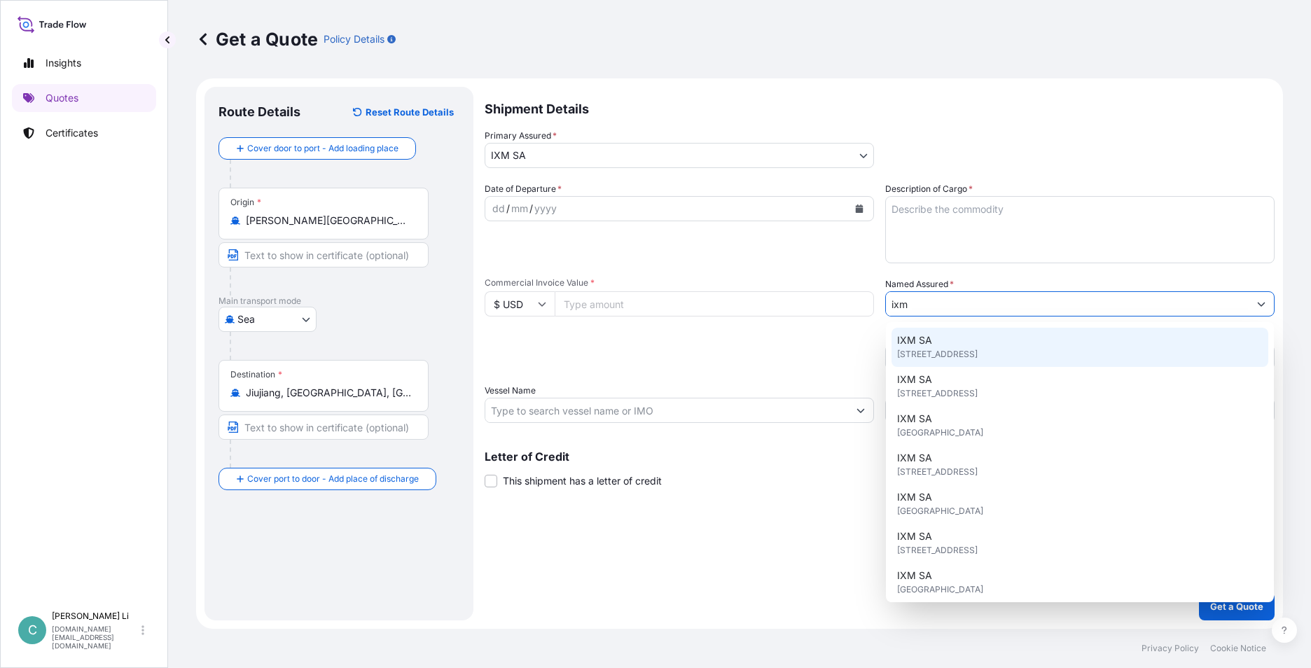
click at [945, 341] on div "IXM SA [STREET_ADDRESS]" at bounding box center [1079, 347] width 377 height 39
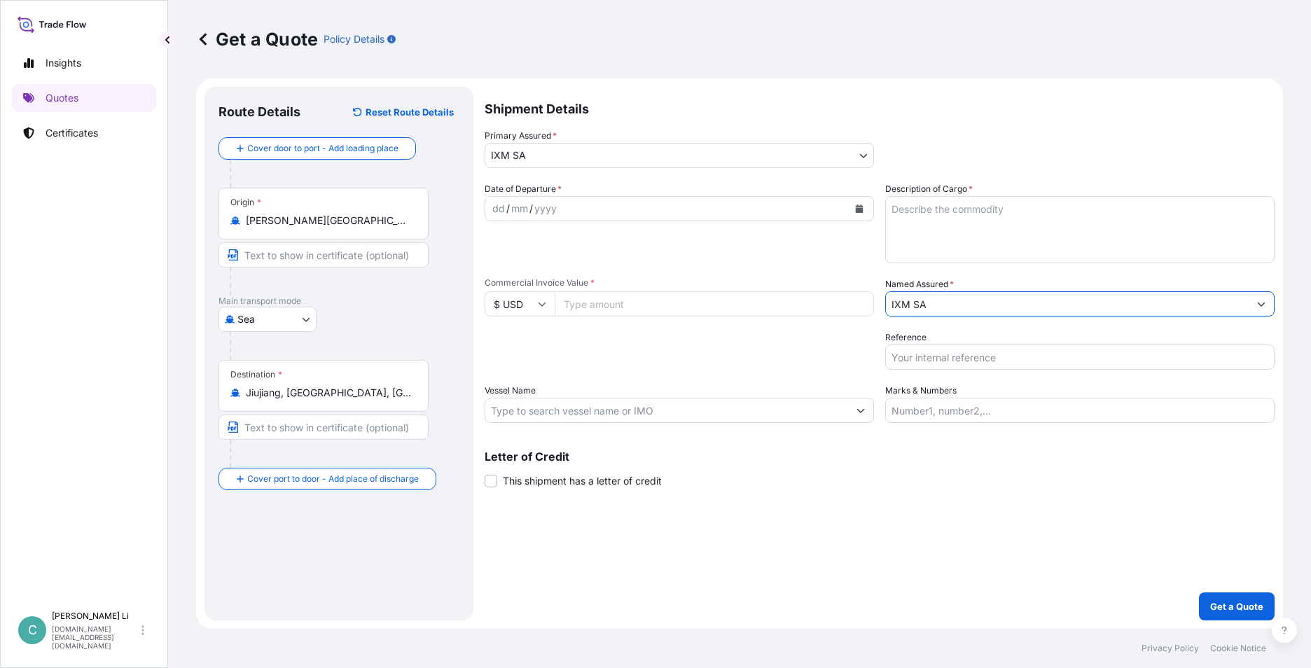
type input "IXM SA"
click at [949, 230] on textarea "Description of Cargo *" at bounding box center [1079, 229] width 389 height 67
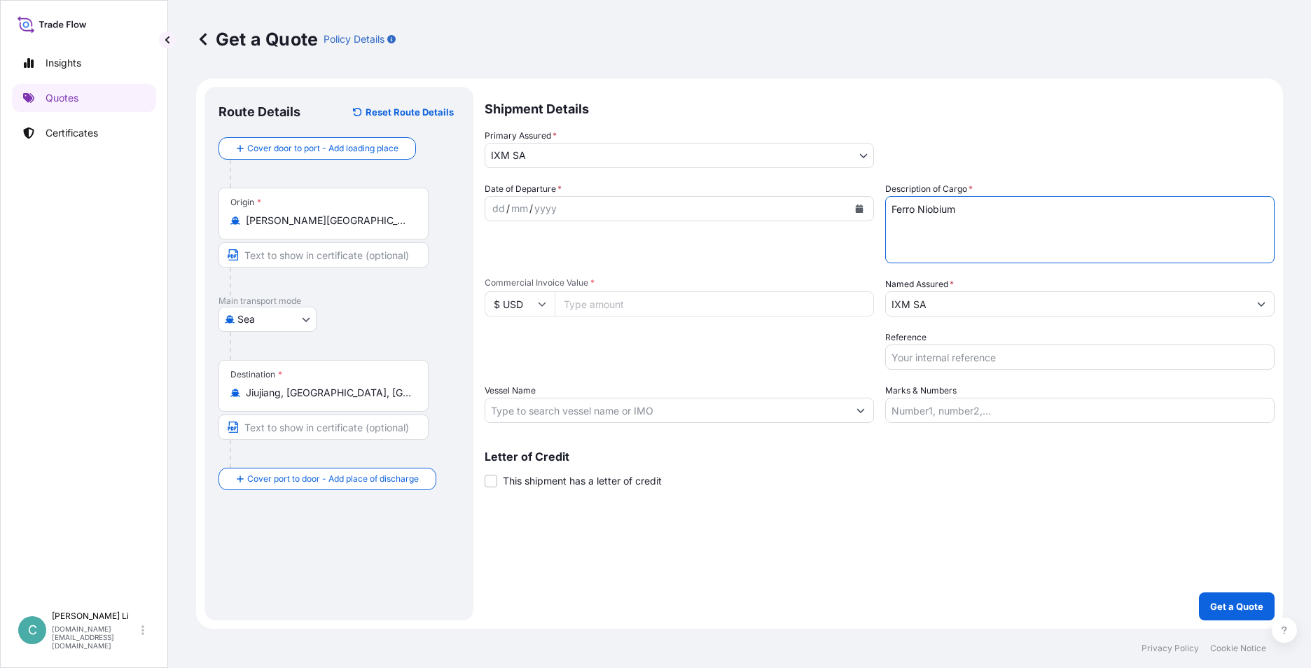
type textarea "Ferro Niobium"
click at [570, 208] on div "dd / mm / yyyy" at bounding box center [666, 208] width 363 height 25
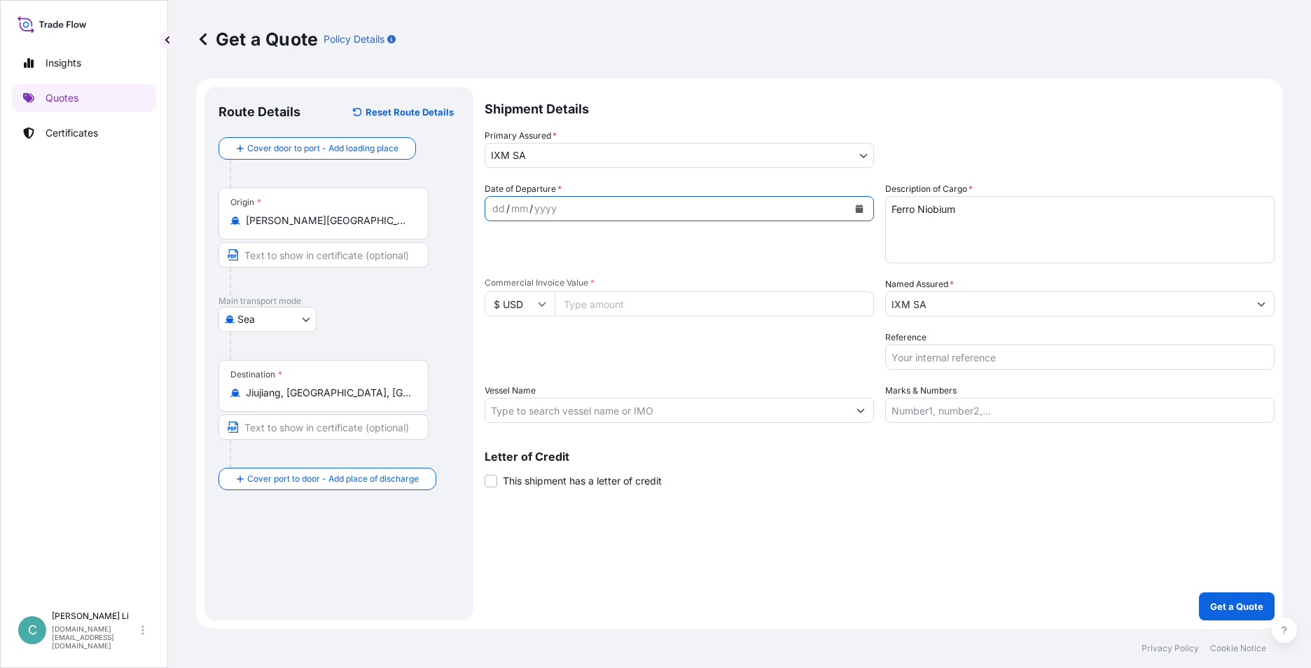
click at [858, 212] on icon "Calendar" at bounding box center [860, 208] width 8 height 8
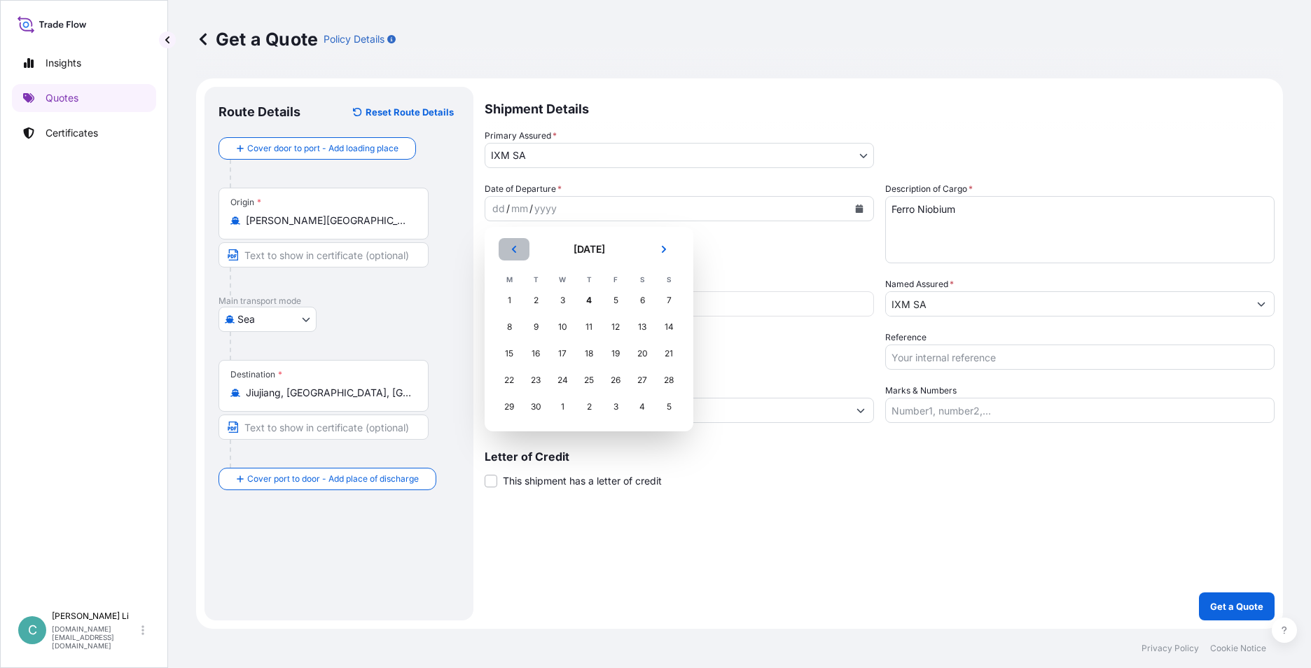
click at [509, 248] on button "Previous" at bounding box center [514, 249] width 31 height 22
click at [566, 407] on div "27" at bounding box center [562, 406] width 25 height 25
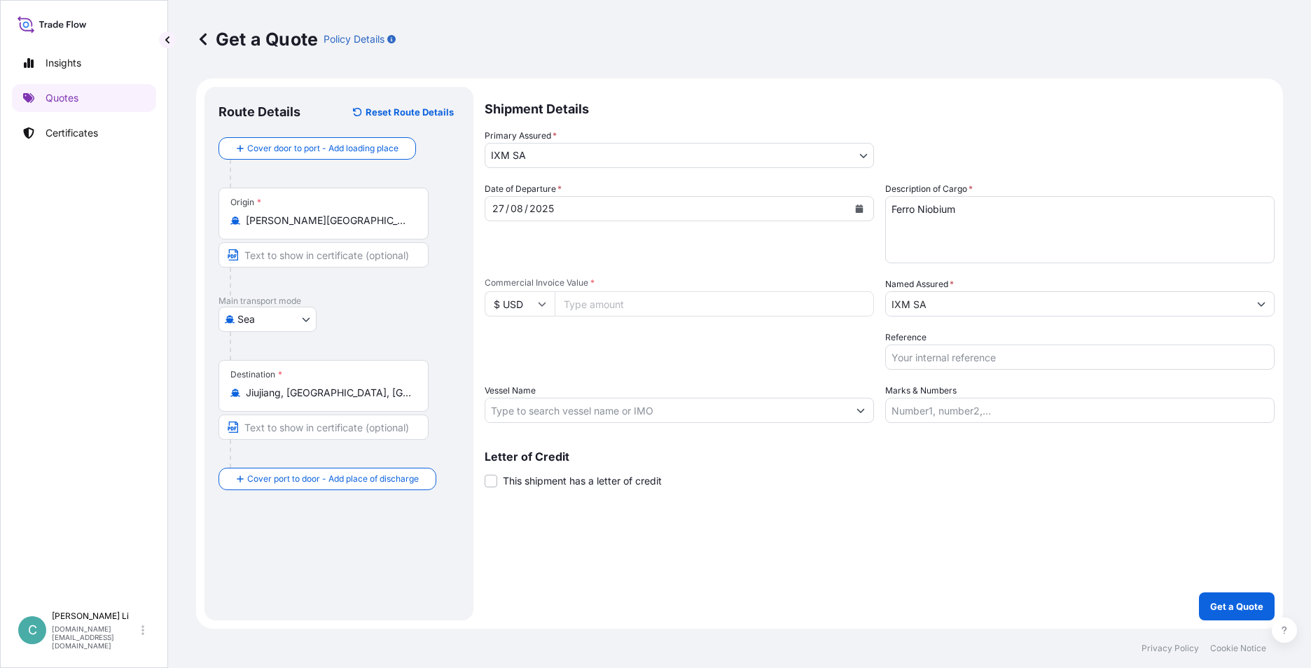
click at [677, 309] on input "Commercial Invoice Value *" at bounding box center [714, 303] width 319 height 25
paste input "555582.24"
type input "555582.24"
click at [1227, 604] on p "Get a Quote" at bounding box center [1236, 606] width 53 height 14
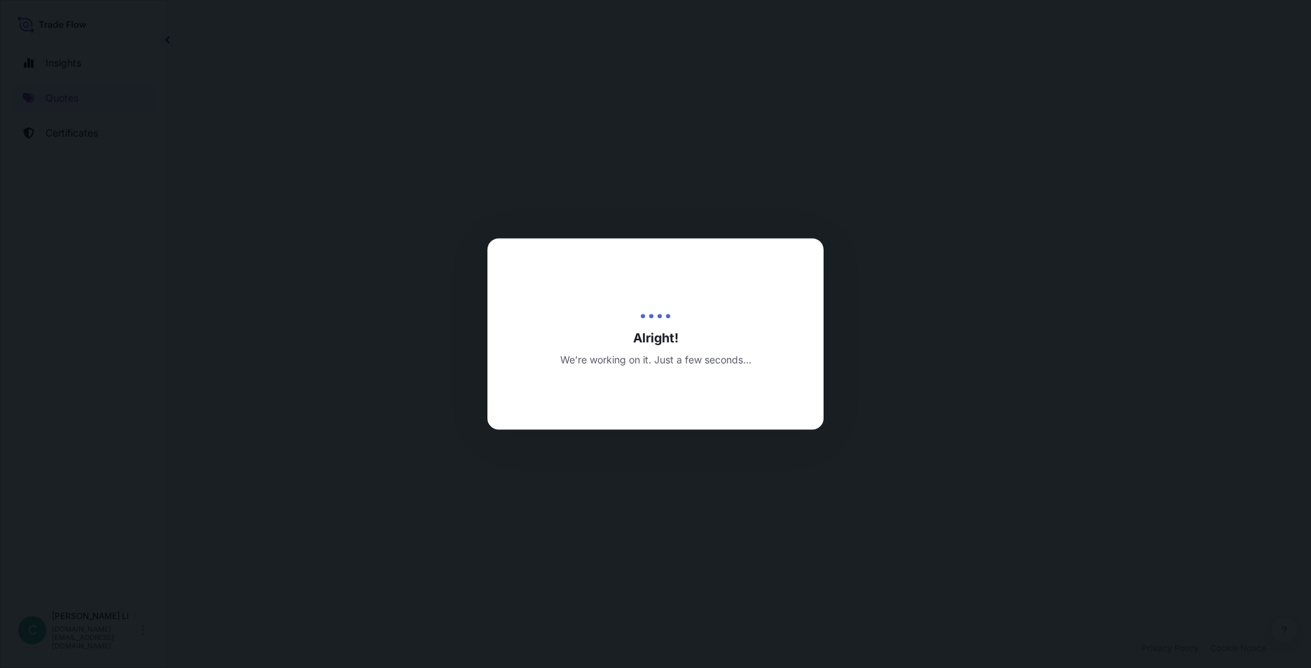
select select "Sea"
select select "31846"
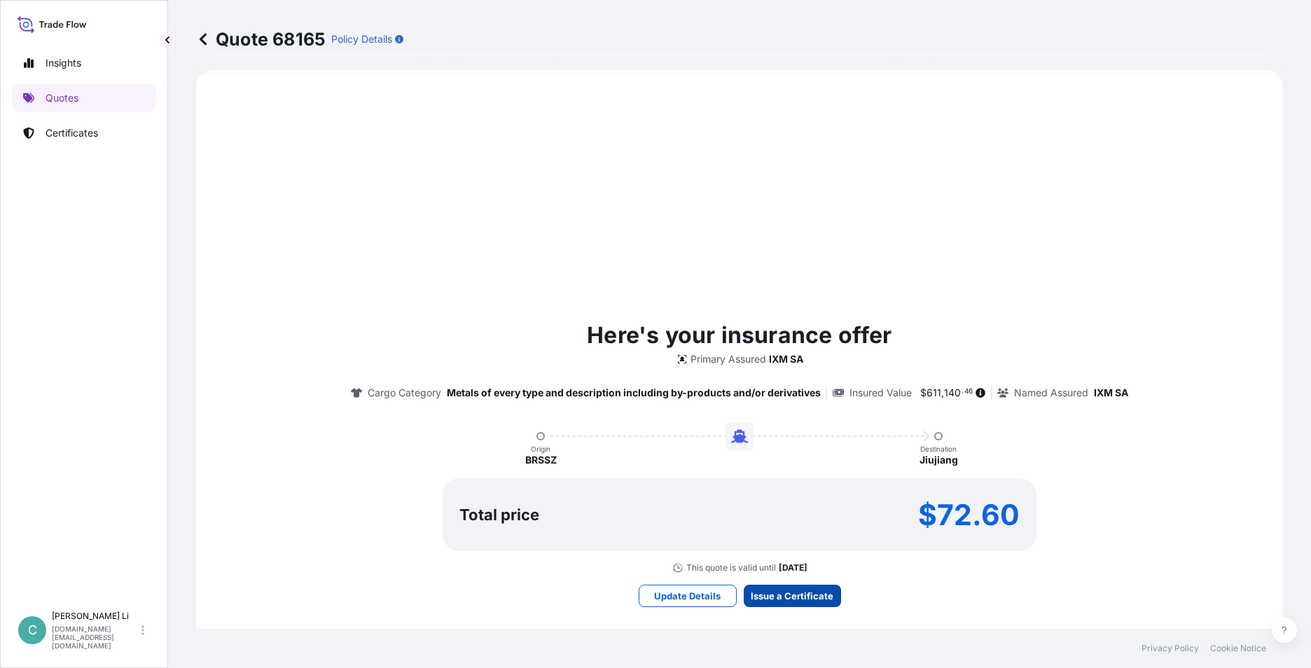
scroll to position [1440, 0]
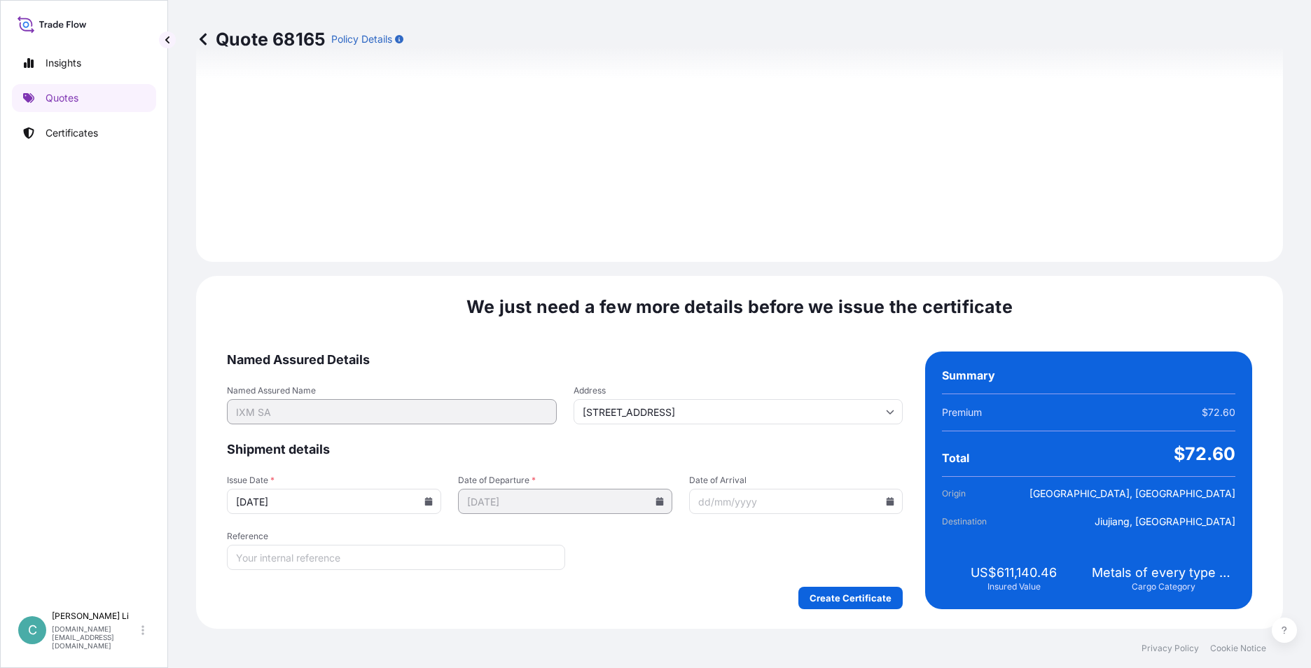
click at [426, 497] on icon at bounding box center [428, 501] width 8 height 8
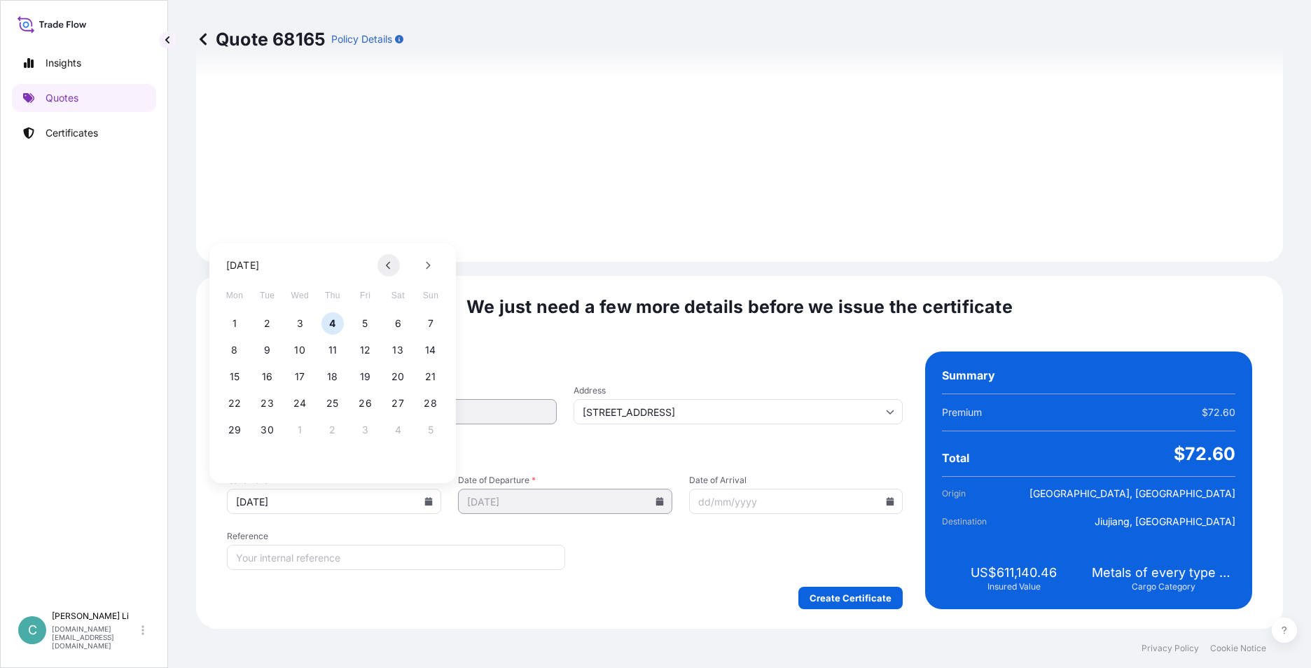
click at [382, 266] on button at bounding box center [388, 265] width 22 height 22
click at [300, 436] on button "27" at bounding box center [299, 430] width 22 height 22
type input "[DATE]"
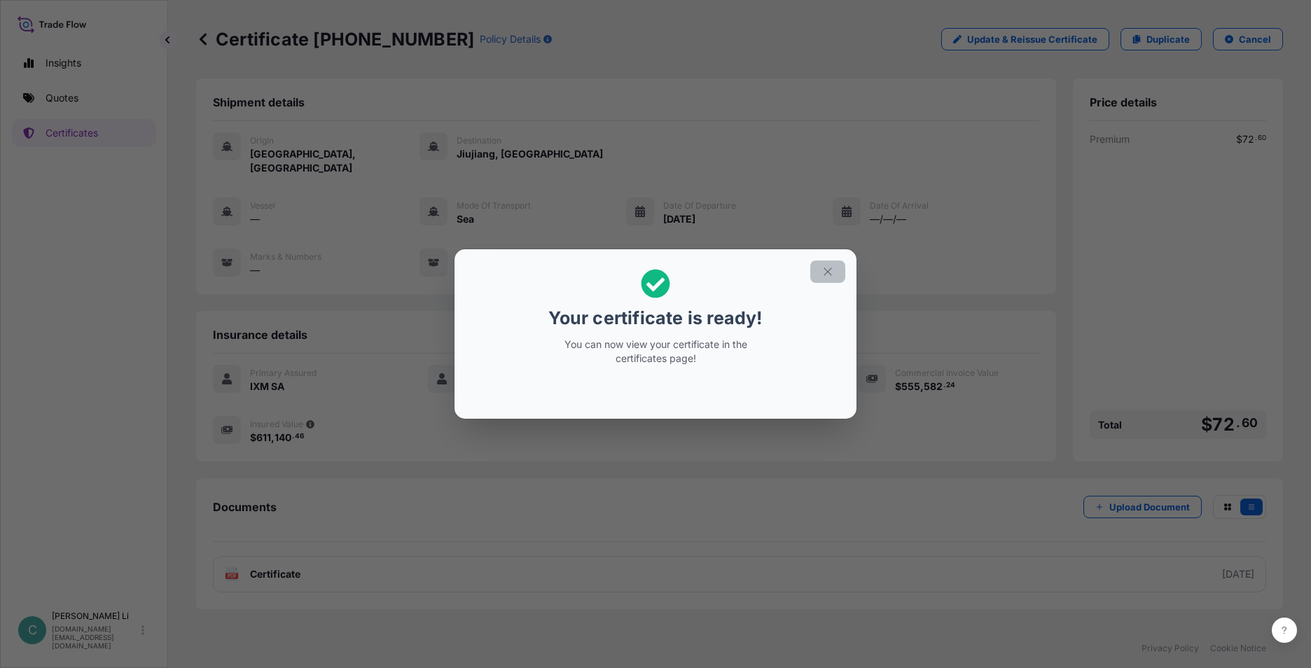
click at [831, 262] on button "button" at bounding box center [827, 271] width 35 height 22
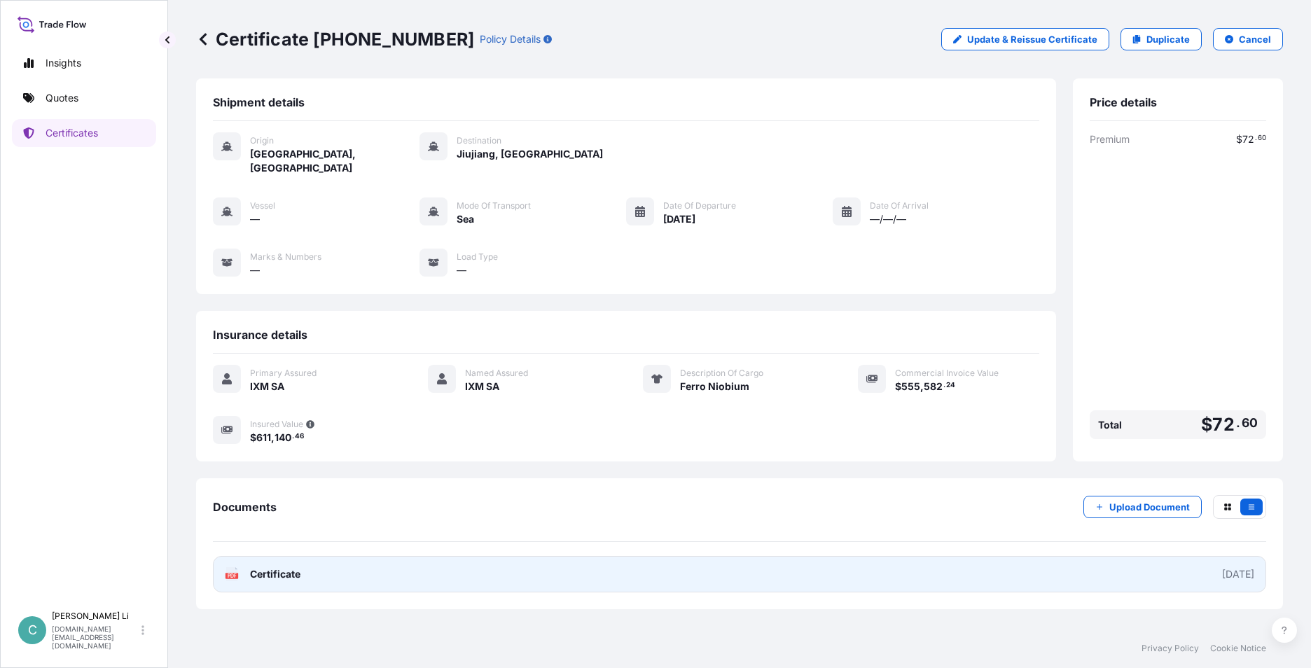
click at [432, 556] on link "PDF Certificate [DATE]" at bounding box center [739, 574] width 1053 height 36
